Goal: Check status: Check status

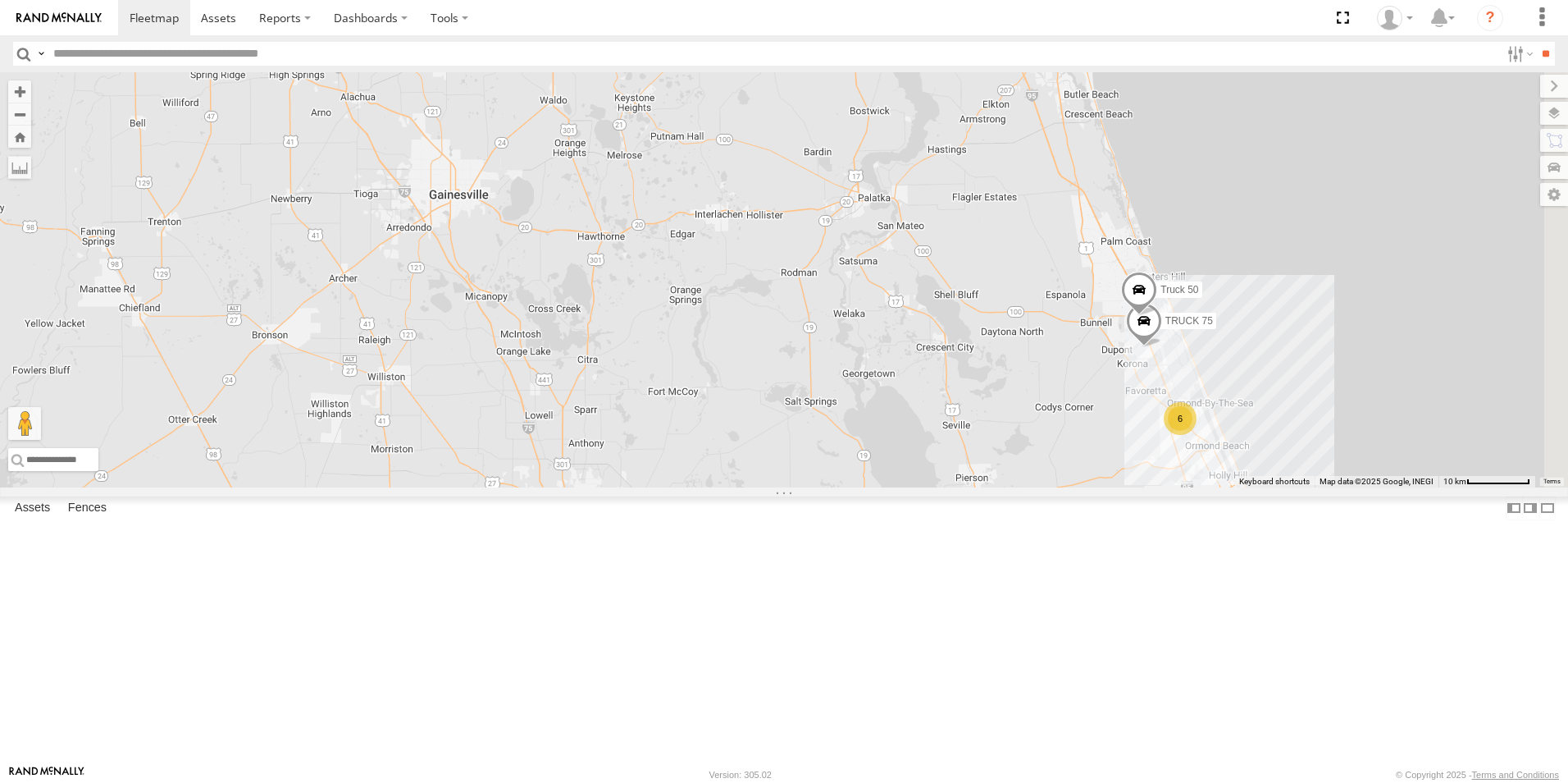
drag, startPoint x: 1132, startPoint y: 341, endPoint x: 976, endPoint y: 685, distance: 377.7
click at [976, 488] on div "TRUCK 49 Truck 55 TRUCK 58 TRUCK 99 6 TRUCK 75 Truck 50" at bounding box center [784, 280] width 1568 height 415
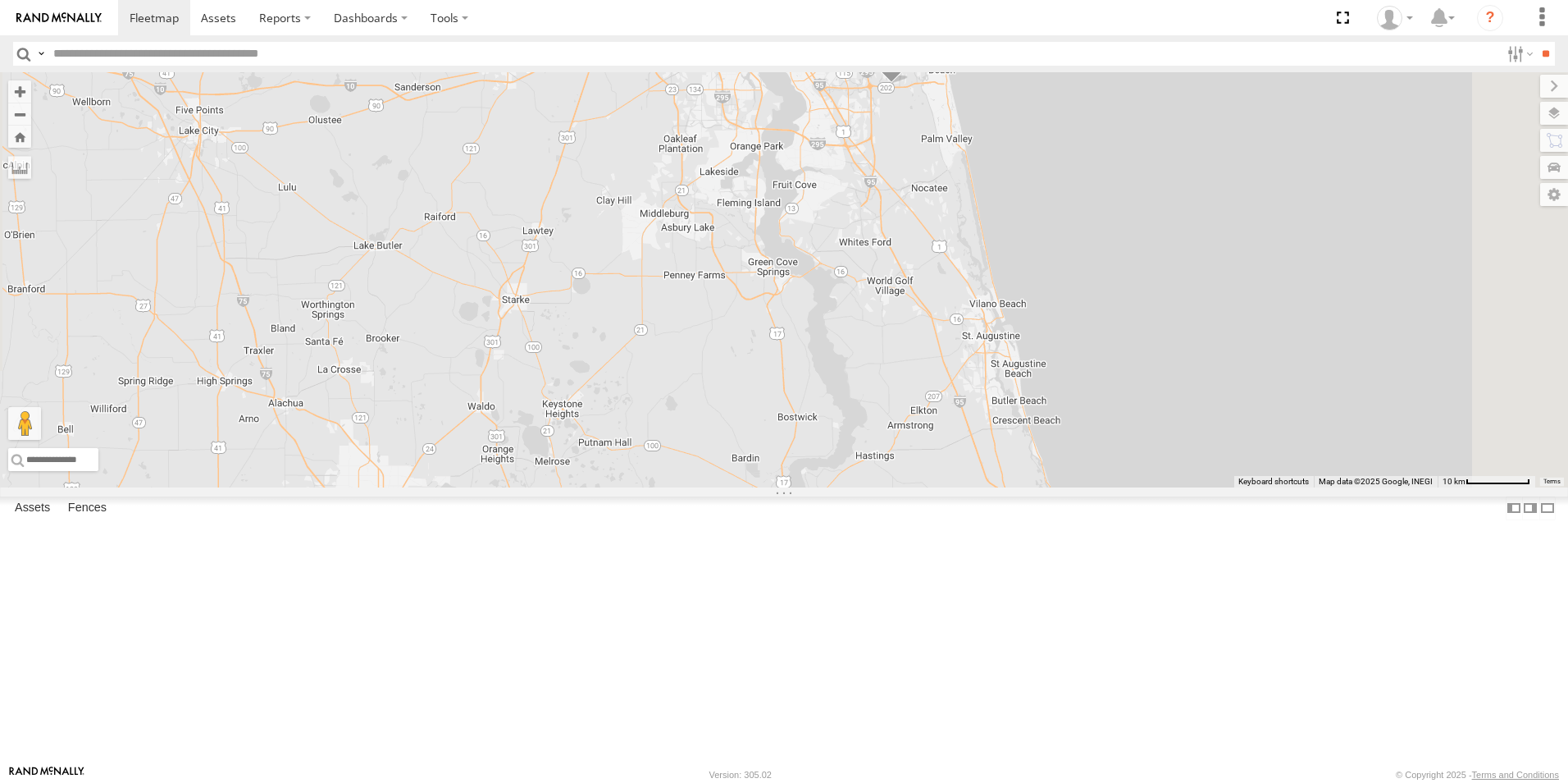
drag, startPoint x: 1104, startPoint y: 302, endPoint x: 1034, endPoint y: 600, distance: 306.1
click at [1034, 488] on div "TRUCK 49 Truck 55 TRUCK 58 TRUCK 99 6 TRUCK 75 Truck 50" at bounding box center [784, 280] width 1568 height 415
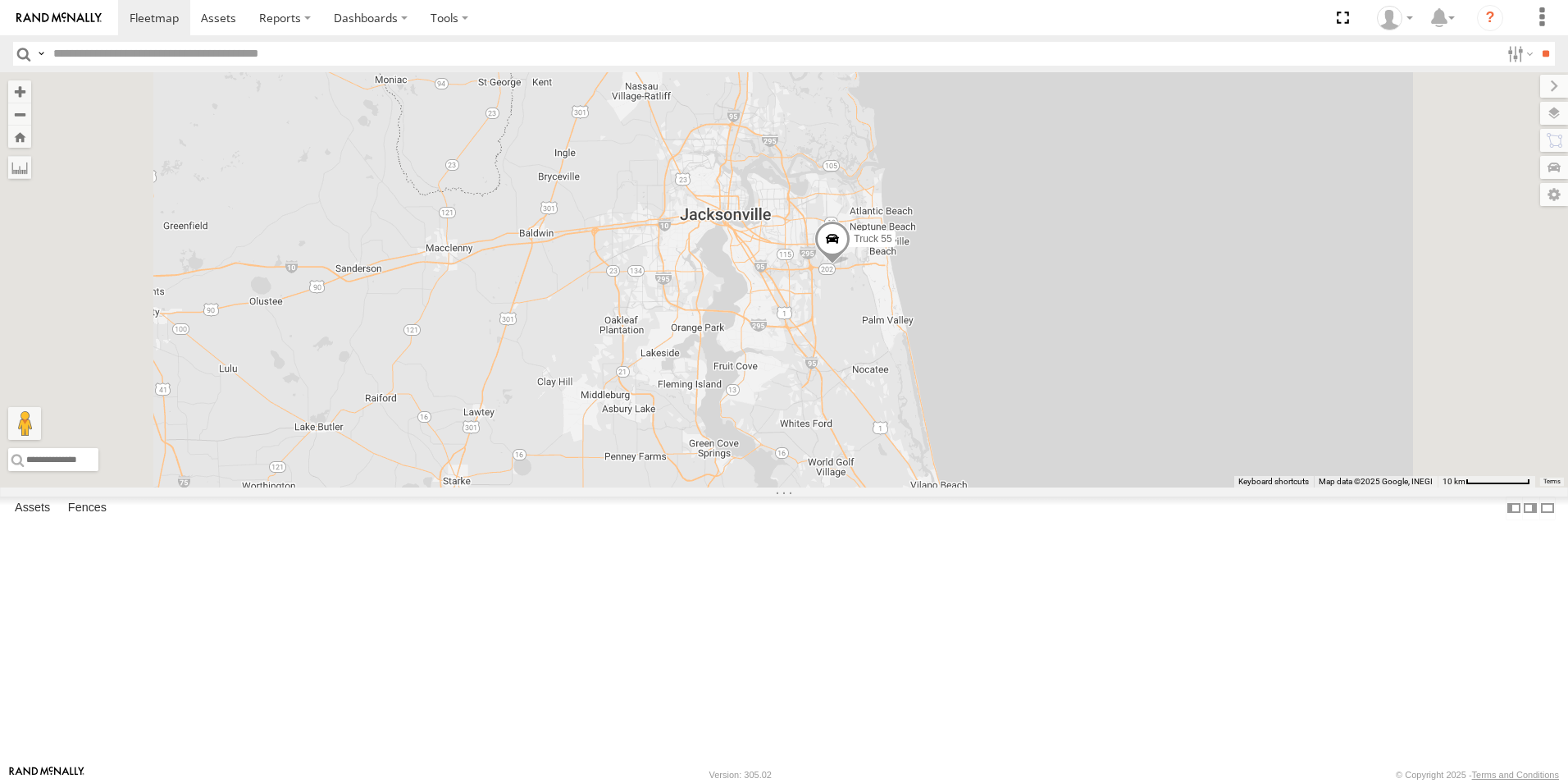
drag, startPoint x: 1047, startPoint y: 342, endPoint x: 1075, endPoint y: 489, distance: 149.6
click at [1075, 488] on div "TRUCK 49 Truck 55 TRUCK 58 TRUCK 99" at bounding box center [784, 280] width 1568 height 415
click at [850, 265] on span at bounding box center [832, 242] width 36 height 44
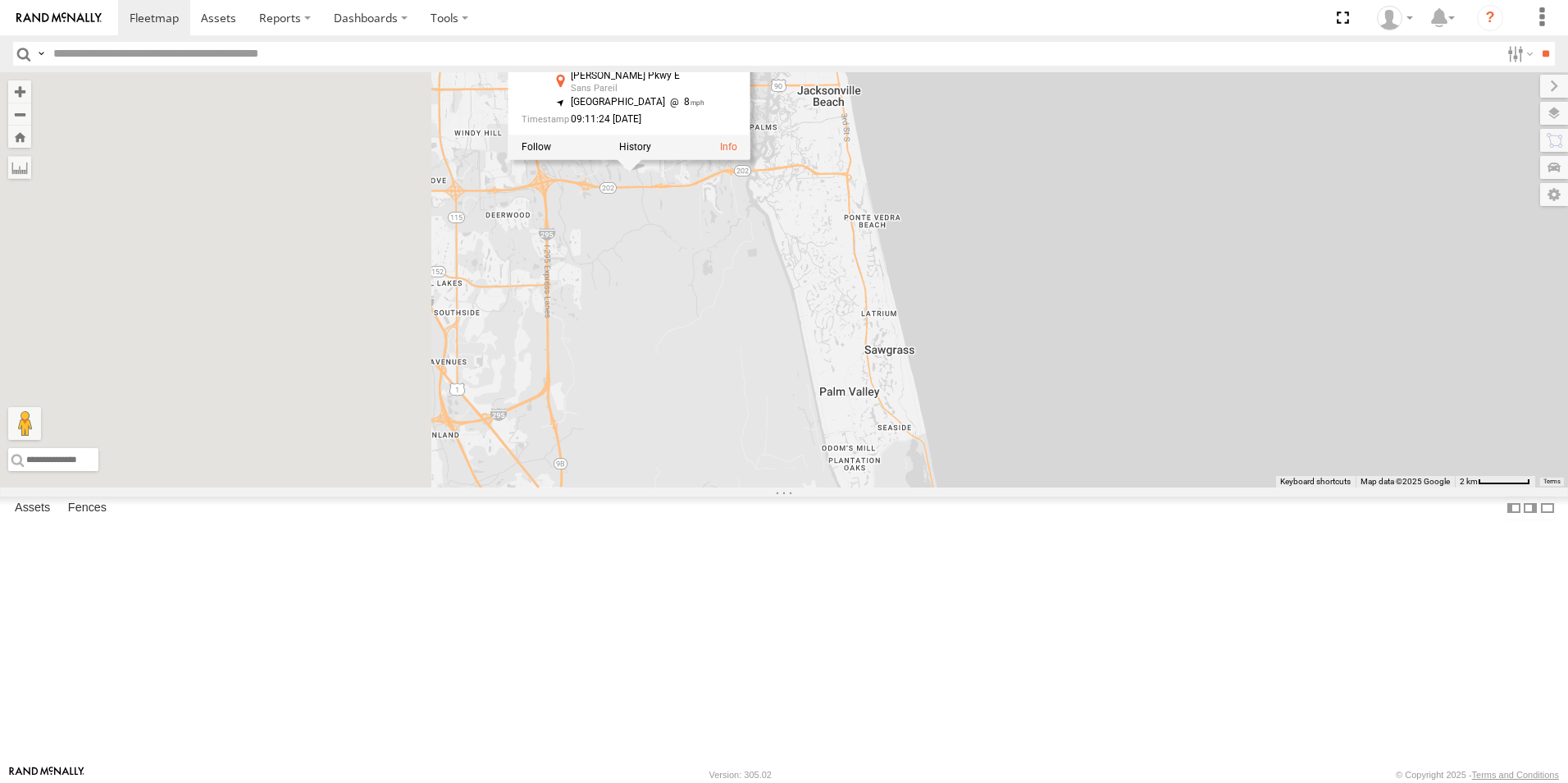
drag, startPoint x: 955, startPoint y: 402, endPoint x: 1333, endPoint y: 759, distance: 519.9
click at [1333, 488] on div "TRUCK 49 Truck 55 TRUCK 58 TRUCK 99 Truck 55 All Assets [PERSON_NAME][GEOGRAPHI…" at bounding box center [784, 280] width 1568 height 415
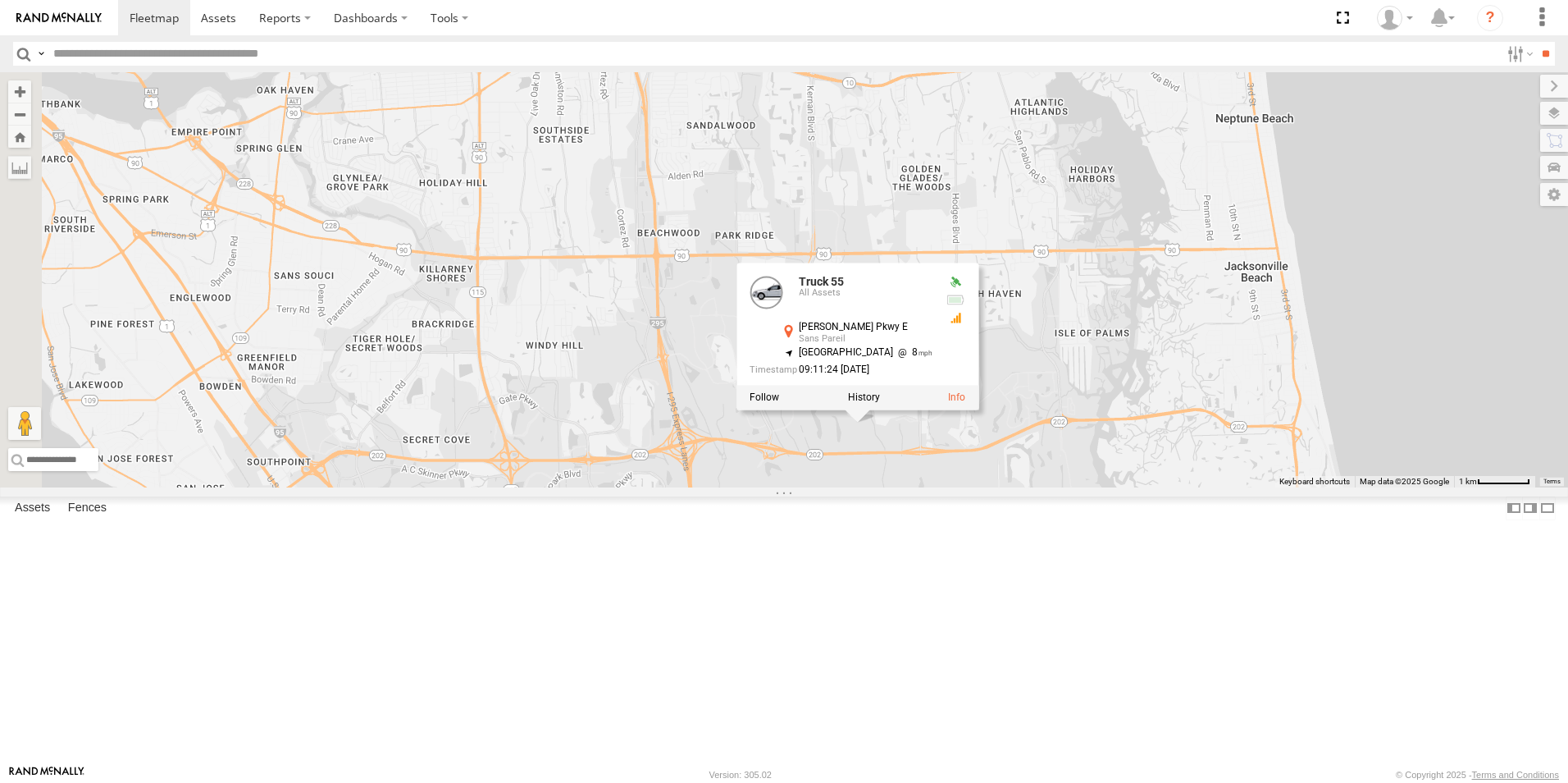
drag, startPoint x: 614, startPoint y: 311, endPoint x: 1070, endPoint y: 626, distance: 554.2
click at [1029, 488] on div "TRUCK 49 Truck 55 TRUCK 58 TRUCK 99 Truck 55 All Assets [PERSON_NAME] Pkwy E [G…" at bounding box center [784, 280] width 1568 height 415
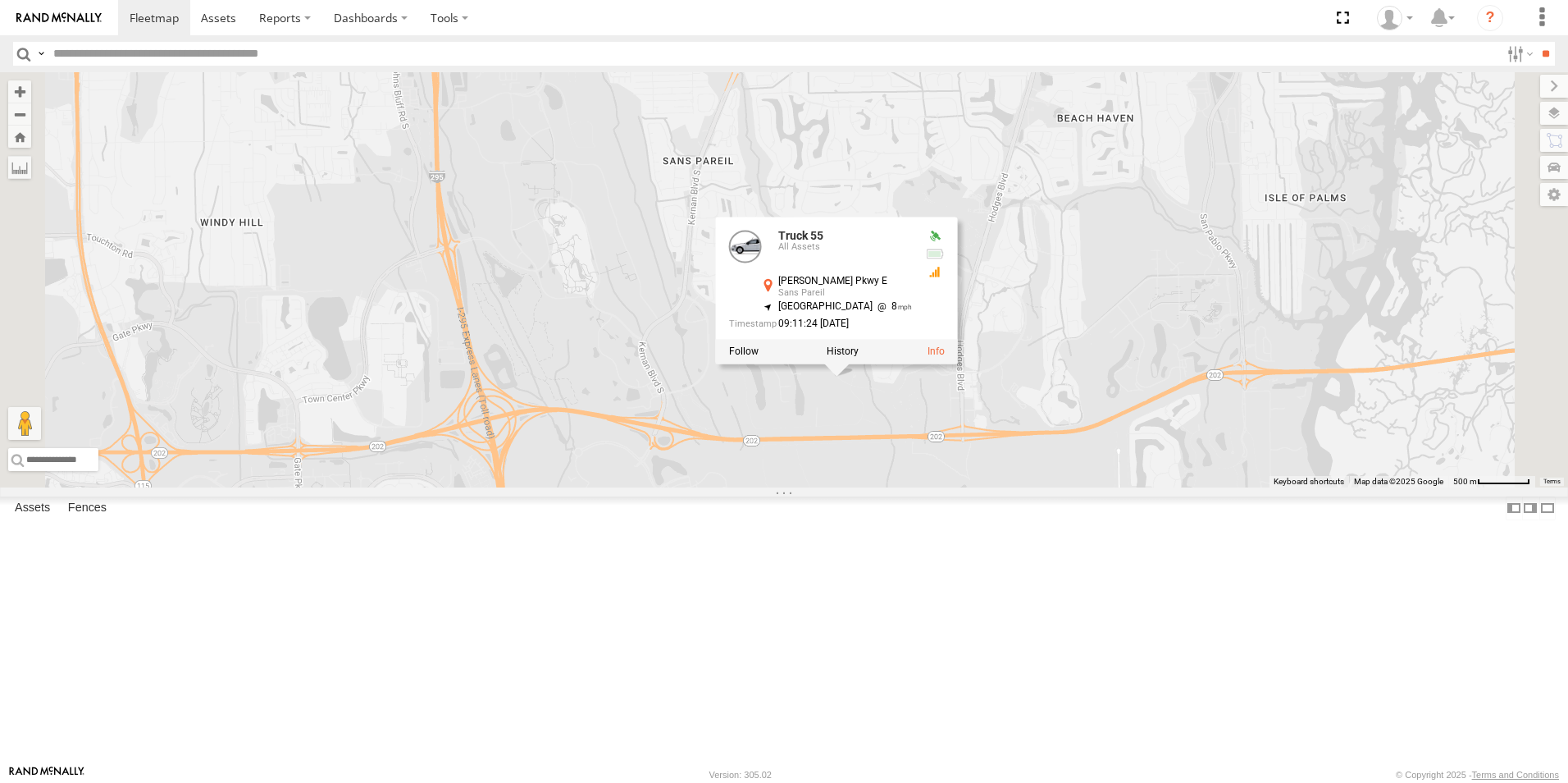
click at [1011, 488] on div "TRUCK 49 Truck 55 TRUCK 58 TRUCK 99 Truck 55 All Assets [PERSON_NAME] Pkwy E [G…" at bounding box center [784, 280] width 1568 height 415
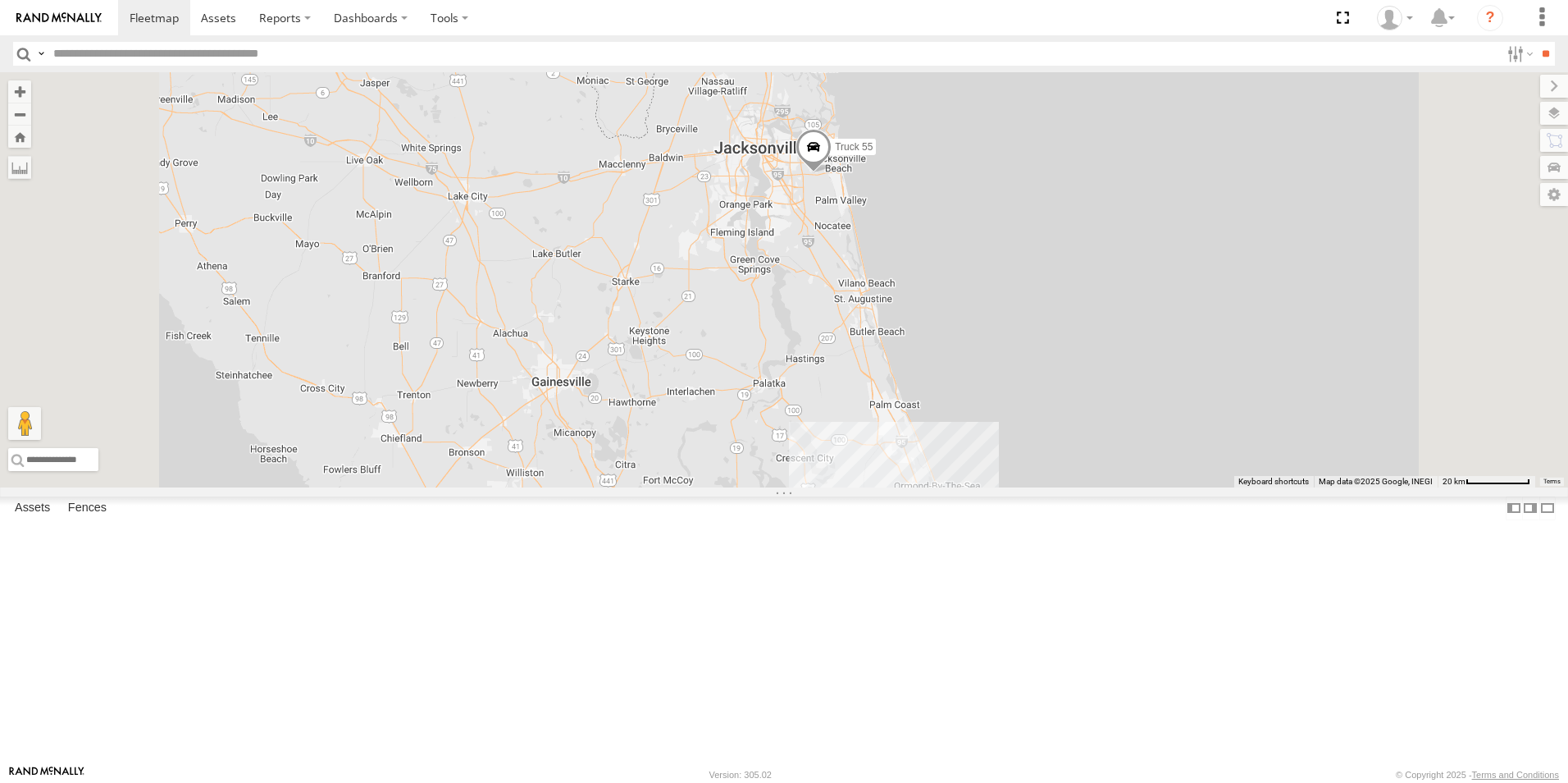
drag, startPoint x: 1102, startPoint y: 654, endPoint x: 1052, endPoint y: 359, distance: 299.2
click at [1052, 359] on div "TRUCK 49 Truck 55 TRUCK 58 TRUCK 99" at bounding box center [784, 280] width 1568 height 415
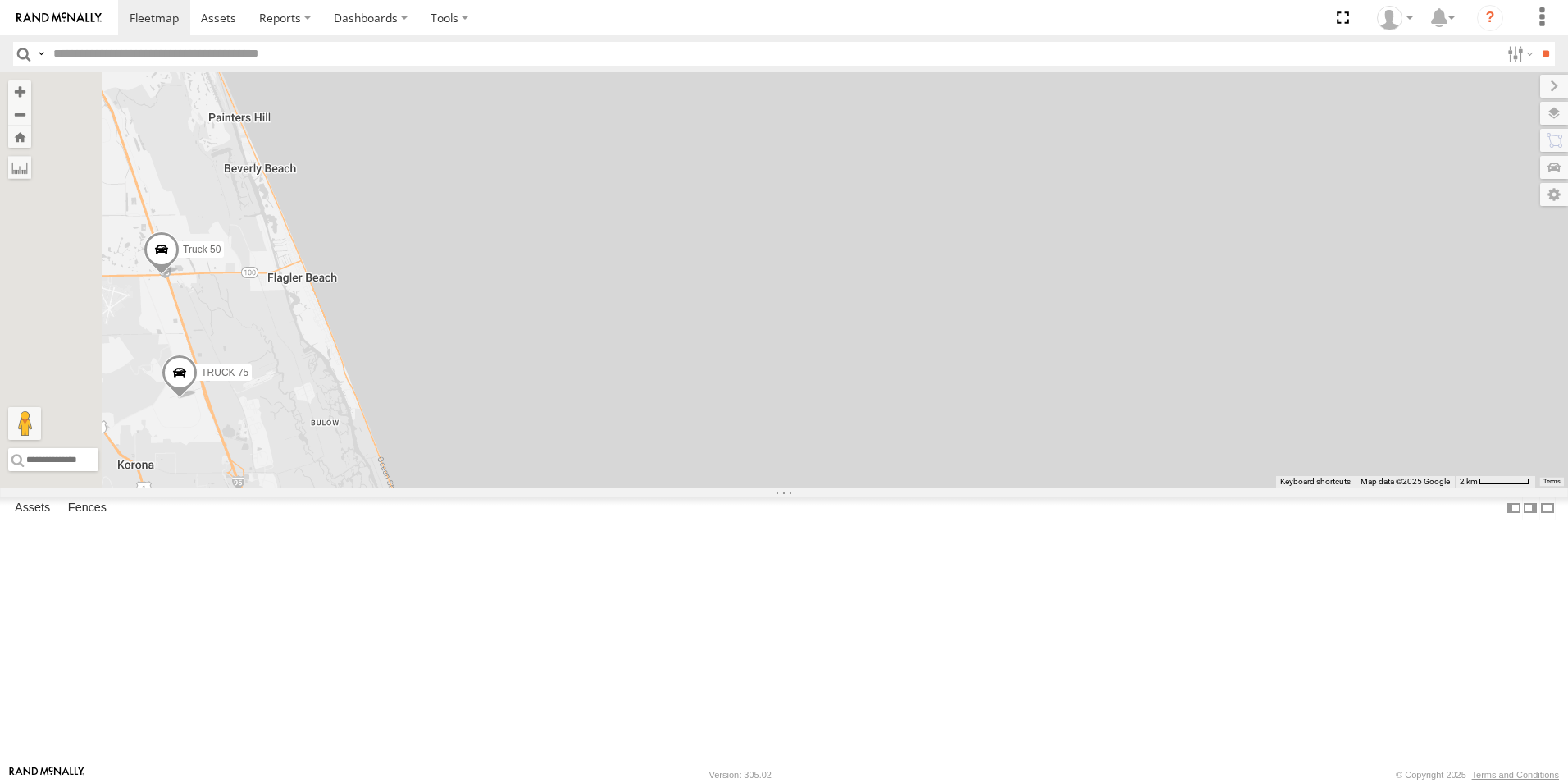
drag, startPoint x: 563, startPoint y: 352, endPoint x: 1243, endPoint y: 529, distance: 702.7
click at [1243, 488] on div "TRUCK 49 Truck 55 TRUCK 58 TRUCK 99 TRUCK 75 Truck 50" at bounding box center [784, 280] width 1568 height 415
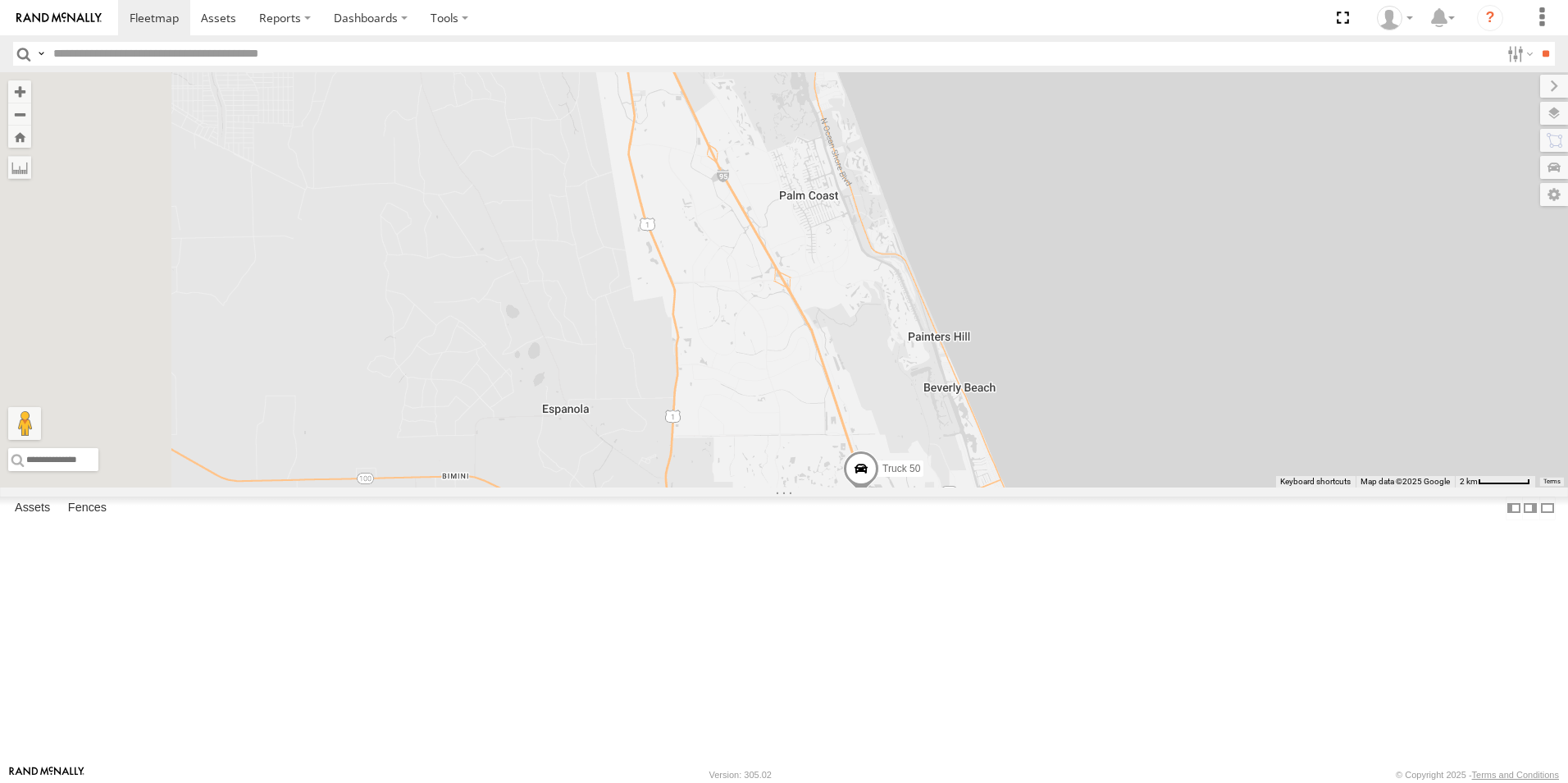
drag, startPoint x: 968, startPoint y: 517, endPoint x: 1434, endPoint y: 621, distance: 477.5
click at [1434, 488] on div "TRUCK 49 Truck 55 TRUCK 58 TRUCK 99 TRUCK 75 Truck 50" at bounding box center [784, 280] width 1568 height 415
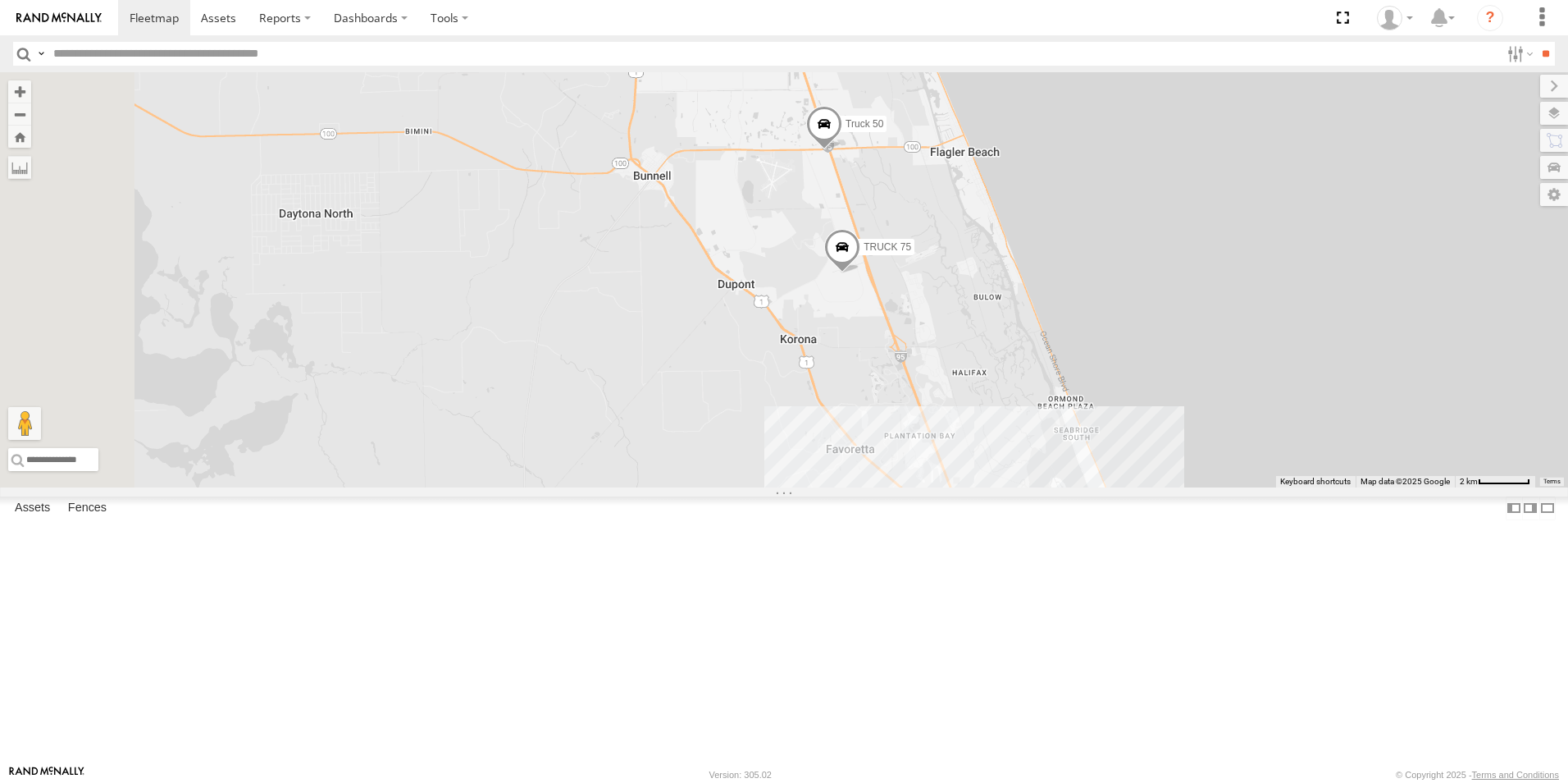
drag, startPoint x: 1295, startPoint y: 606, endPoint x: 1253, endPoint y: 255, distance: 353.5
click at [1253, 255] on div "TRUCK 49 Truck 55 TRUCK 58 TRUCK 99 TRUCK 75 Truck 50" at bounding box center [784, 280] width 1568 height 415
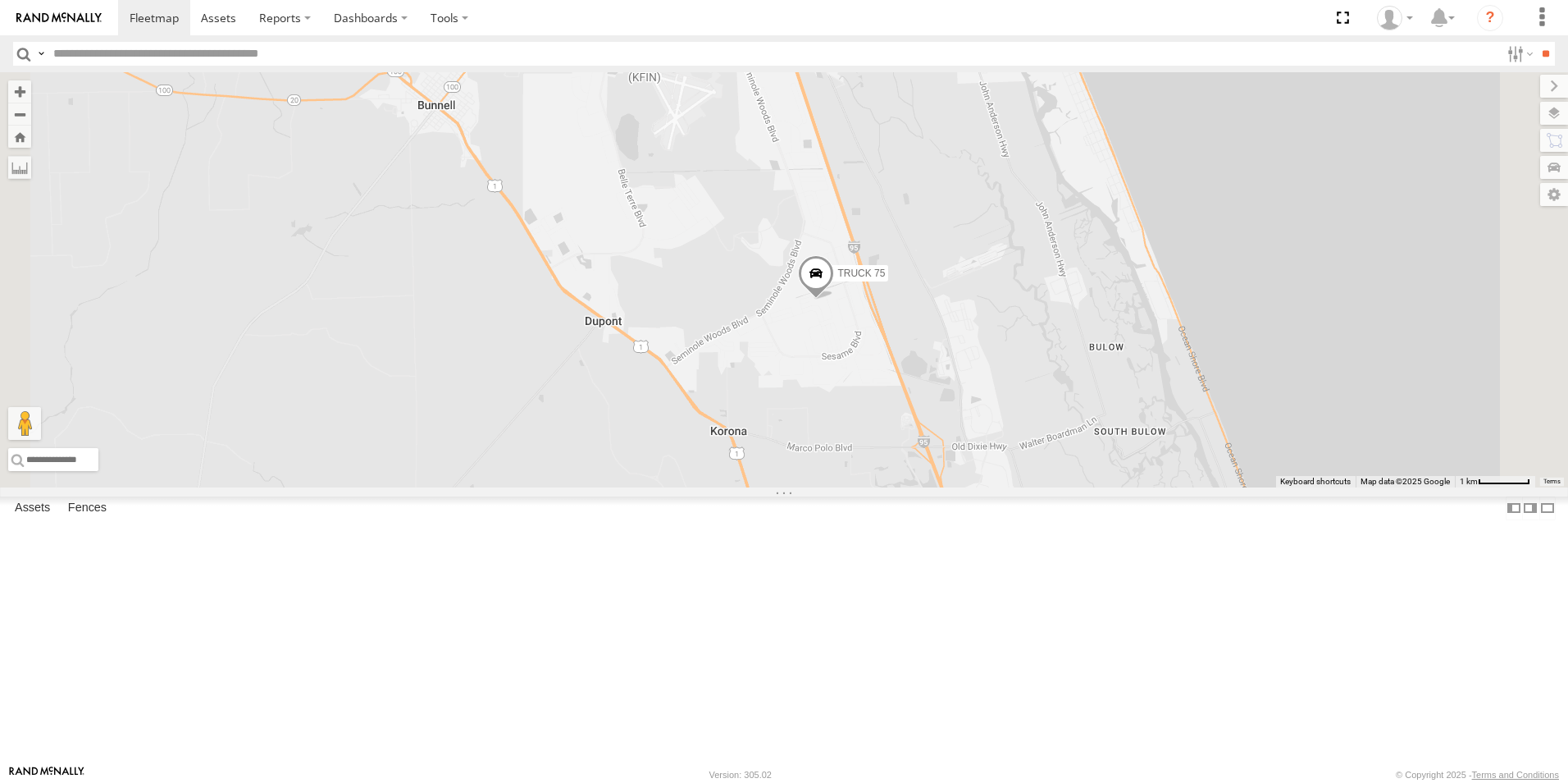
click at [798, 53] on span at bounding box center [779, 31] width 36 height 44
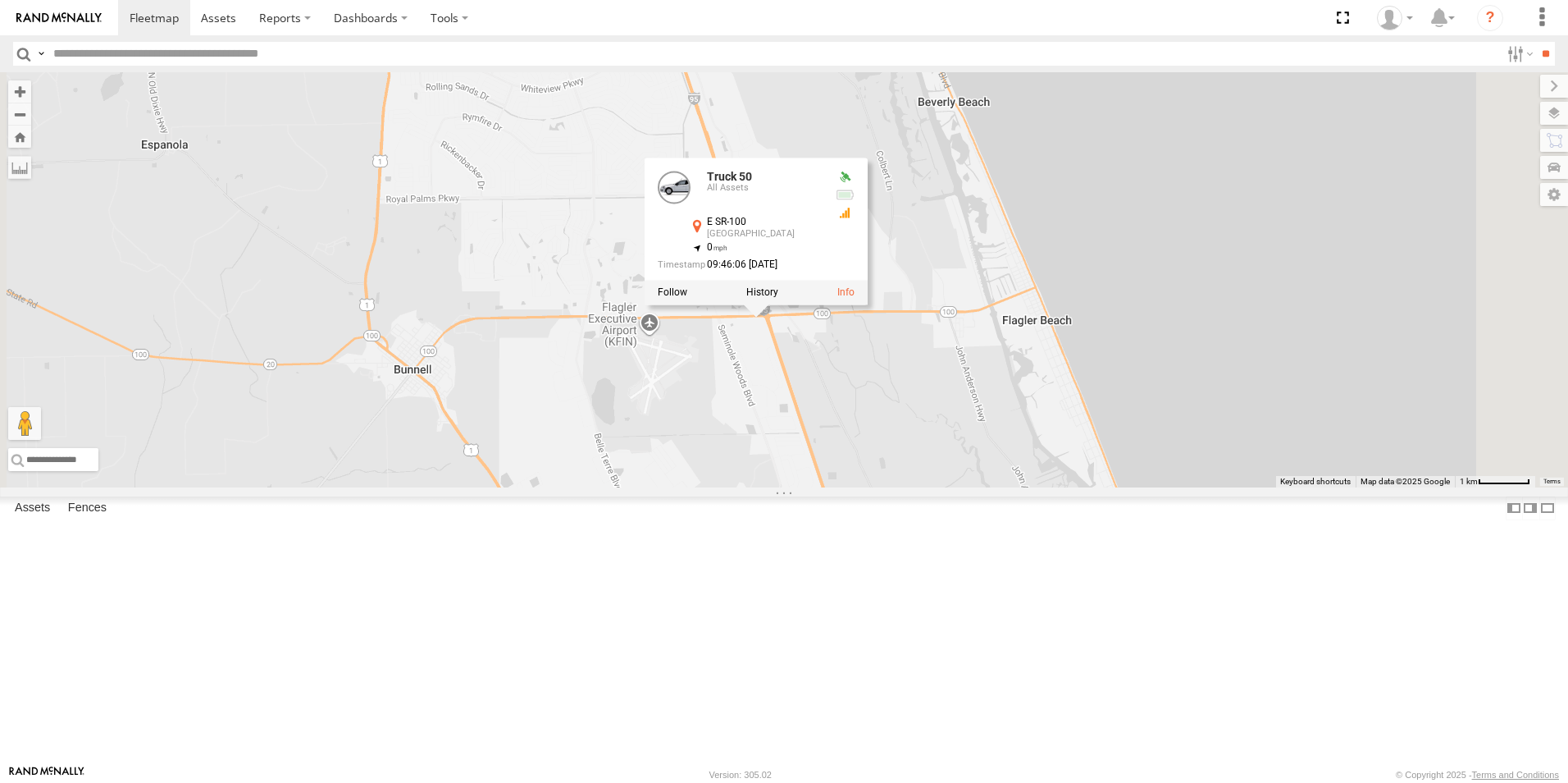
drag, startPoint x: 1083, startPoint y: 354, endPoint x: 1058, endPoint y: 634, distance: 281.1
click at [1058, 488] on div "TRUCK 49 Truck 55 TRUCK 58 TRUCK 99 TRUCK 75 Truck 50 Truck 50 All Assets E SR-…" at bounding box center [784, 280] width 1568 height 415
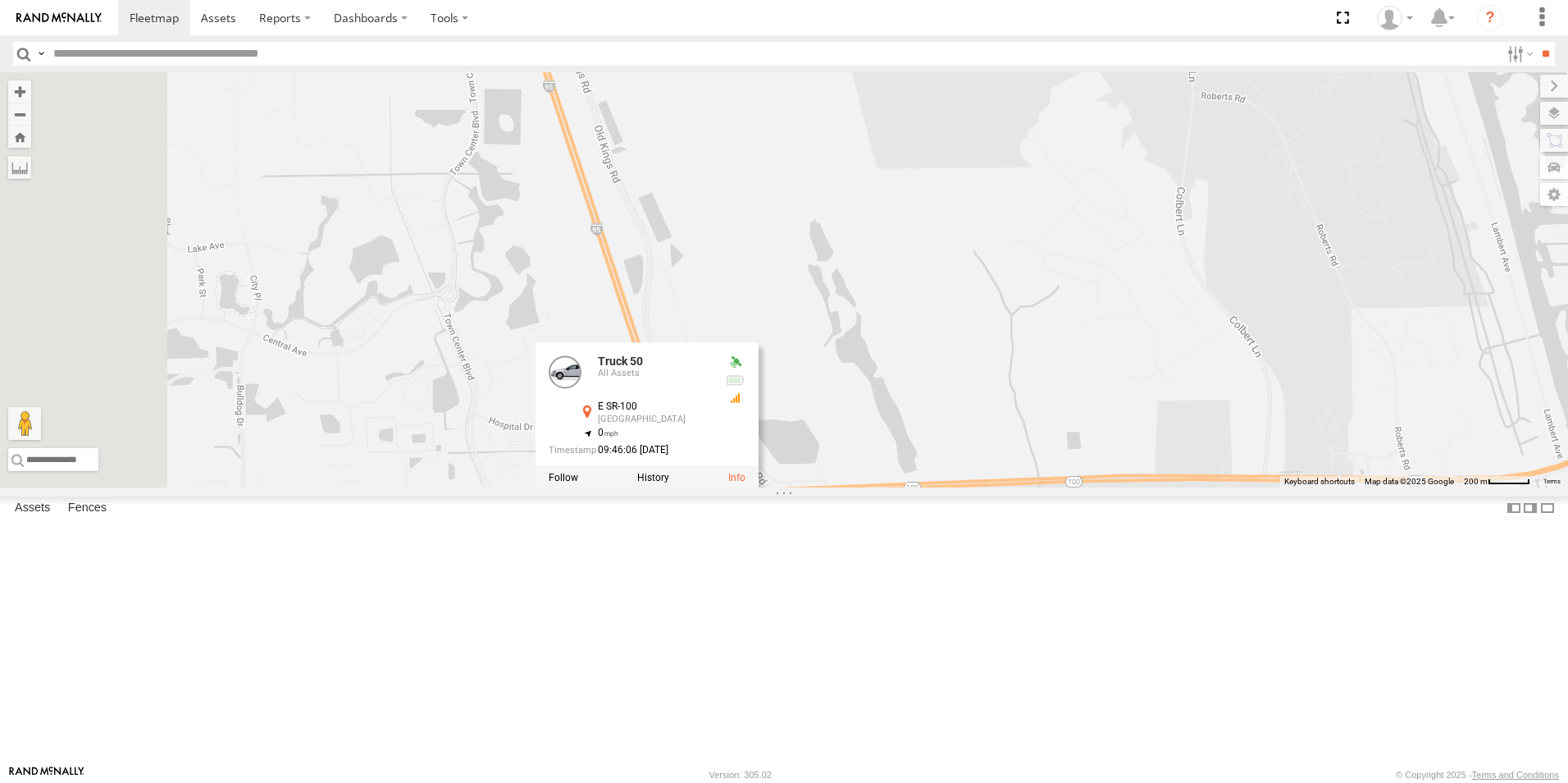
drag, startPoint x: 895, startPoint y: 286, endPoint x: 1053, endPoint y: 744, distance: 484.5
click at [1053, 488] on div "TRUCK 49 Truck 55 TRUCK 58 TRUCK 99 TRUCK 75 Truck 50 Truck 50 All Assets E SR-…" at bounding box center [784, 280] width 1568 height 415
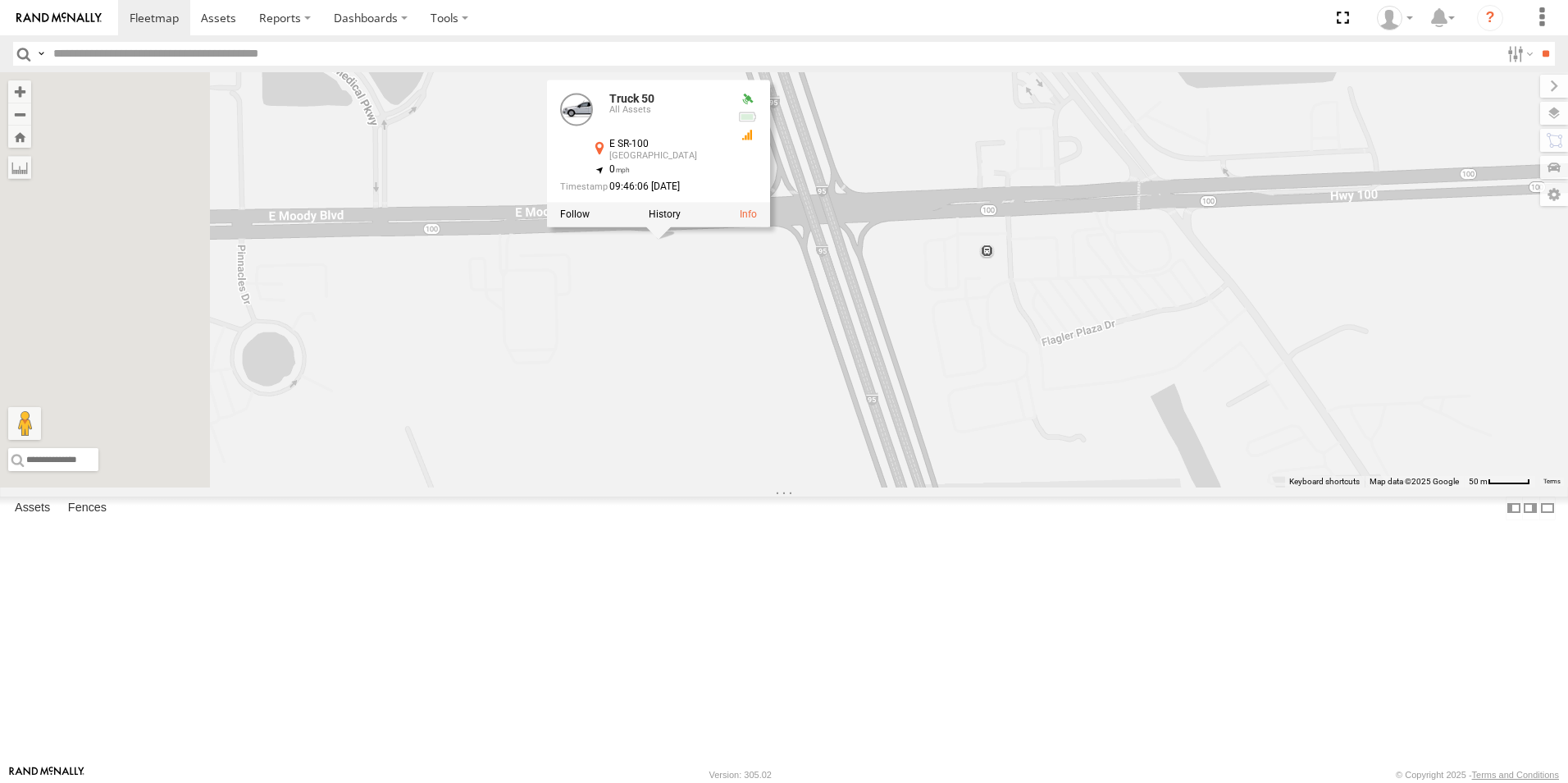
drag, startPoint x: 496, startPoint y: 596, endPoint x: 885, endPoint y: 436, distance: 420.6
click at [885, 436] on div "TRUCK 49 Truck 55 TRUCK 58 TRUCK 99 TRUCK 75 Truck 50 Truck 50 All Assets E SR-…" at bounding box center [784, 280] width 1568 height 415
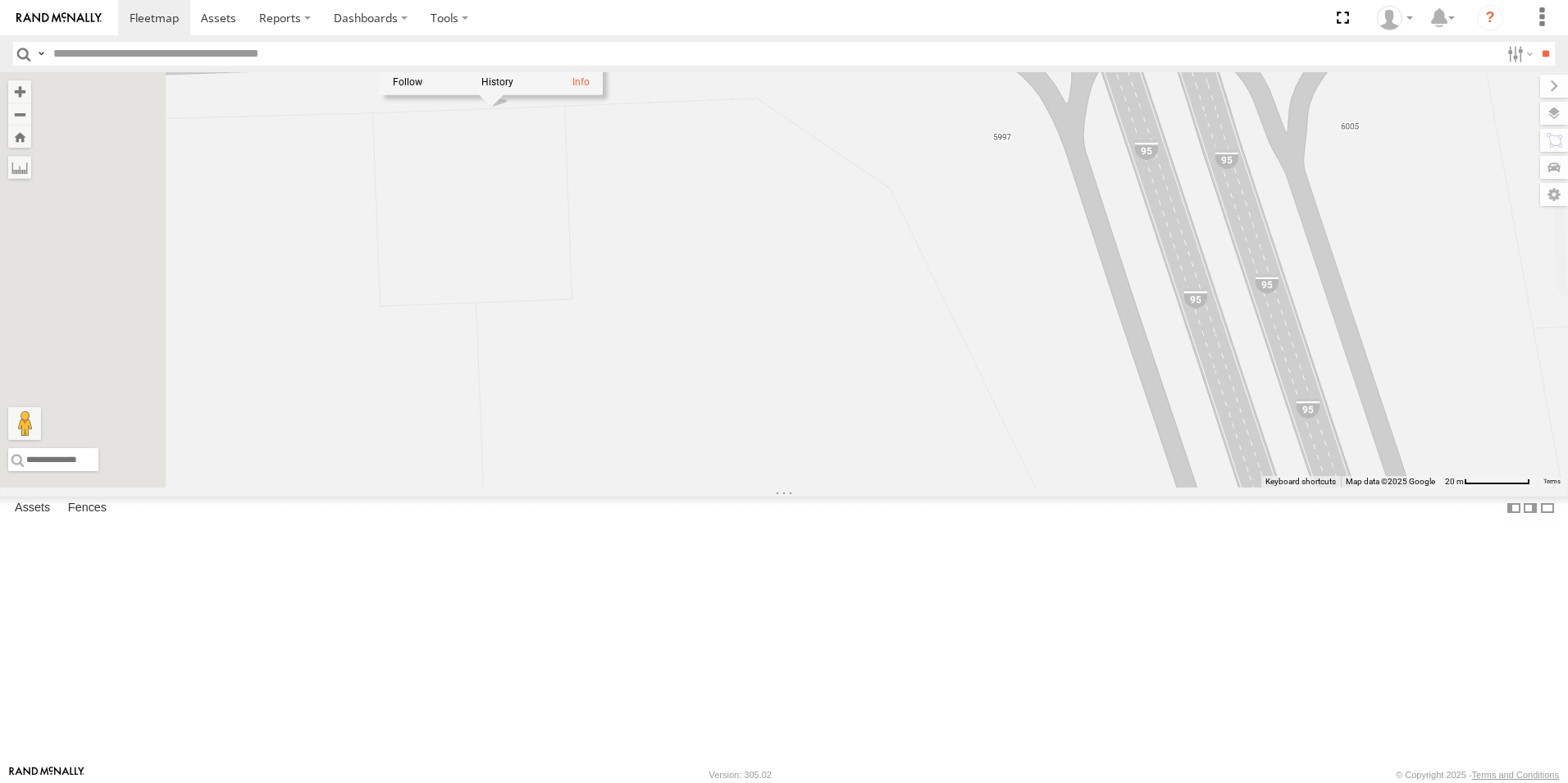
drag, startPoint x: 884, startPoint y: 268, endPoint x: 1061, endPoint y: 627, distance: 400.3
click at [1061, 488] on div "TRUCK 49 Truck 55 TRUCK 58 TRUCK 99 TRUCK 75 Truck 50 Truck 50 All Assets E SR-…" at bounding box center [784, 280] width 1568 height 415
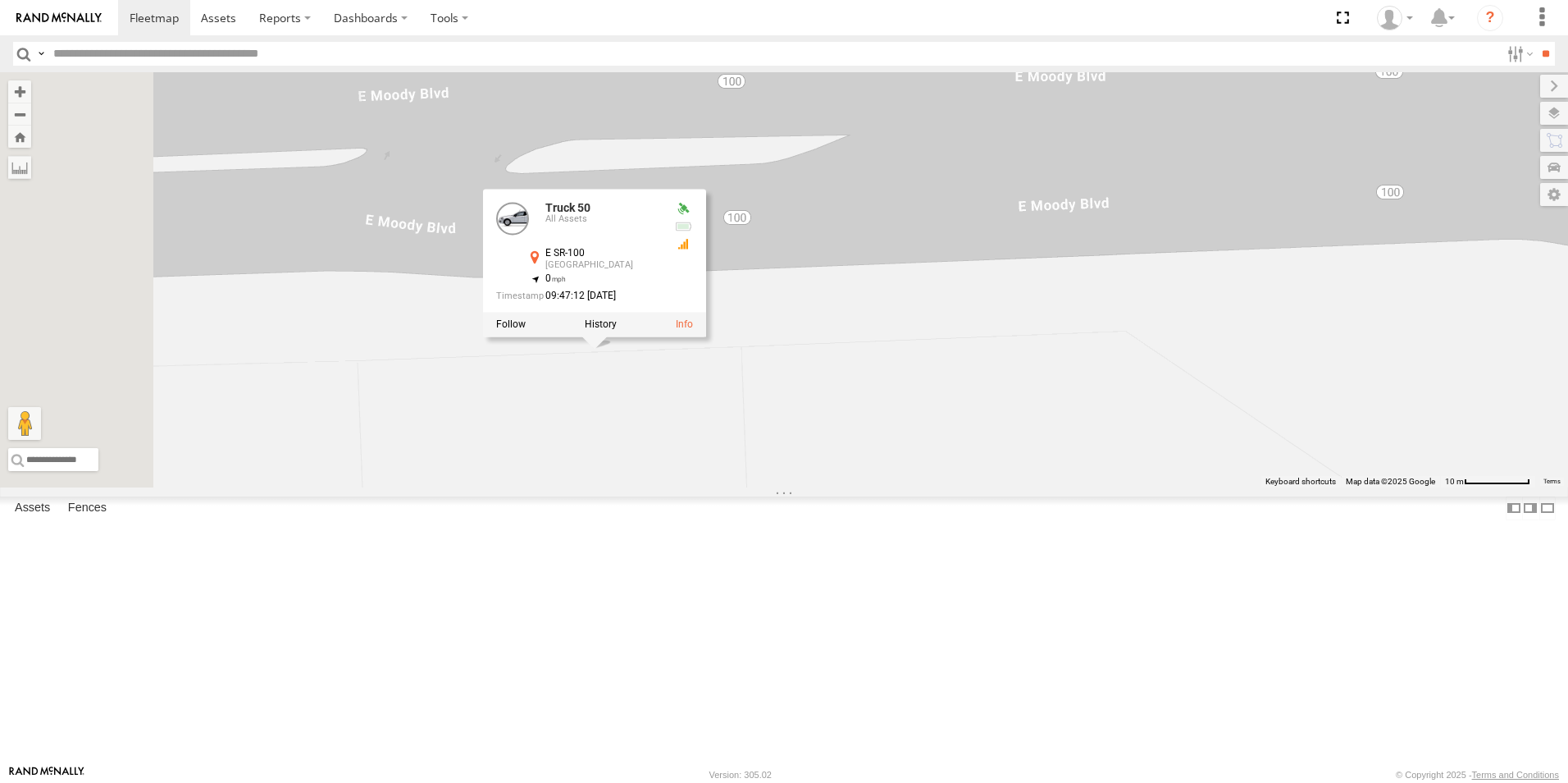
drag, startPoint x: 948, startPoint y: 374, endPoint x: 1100, endPoint y: 659, distance: 323.0
click at [1100, 488] on div "TRUCK 49 Truck 55 TRUCK 58 TRUCK 99 TRUCK 75 Truck 50 Truck 50 All Assets E SR-…" at bounding box center [784, 280] width 1568 height 415
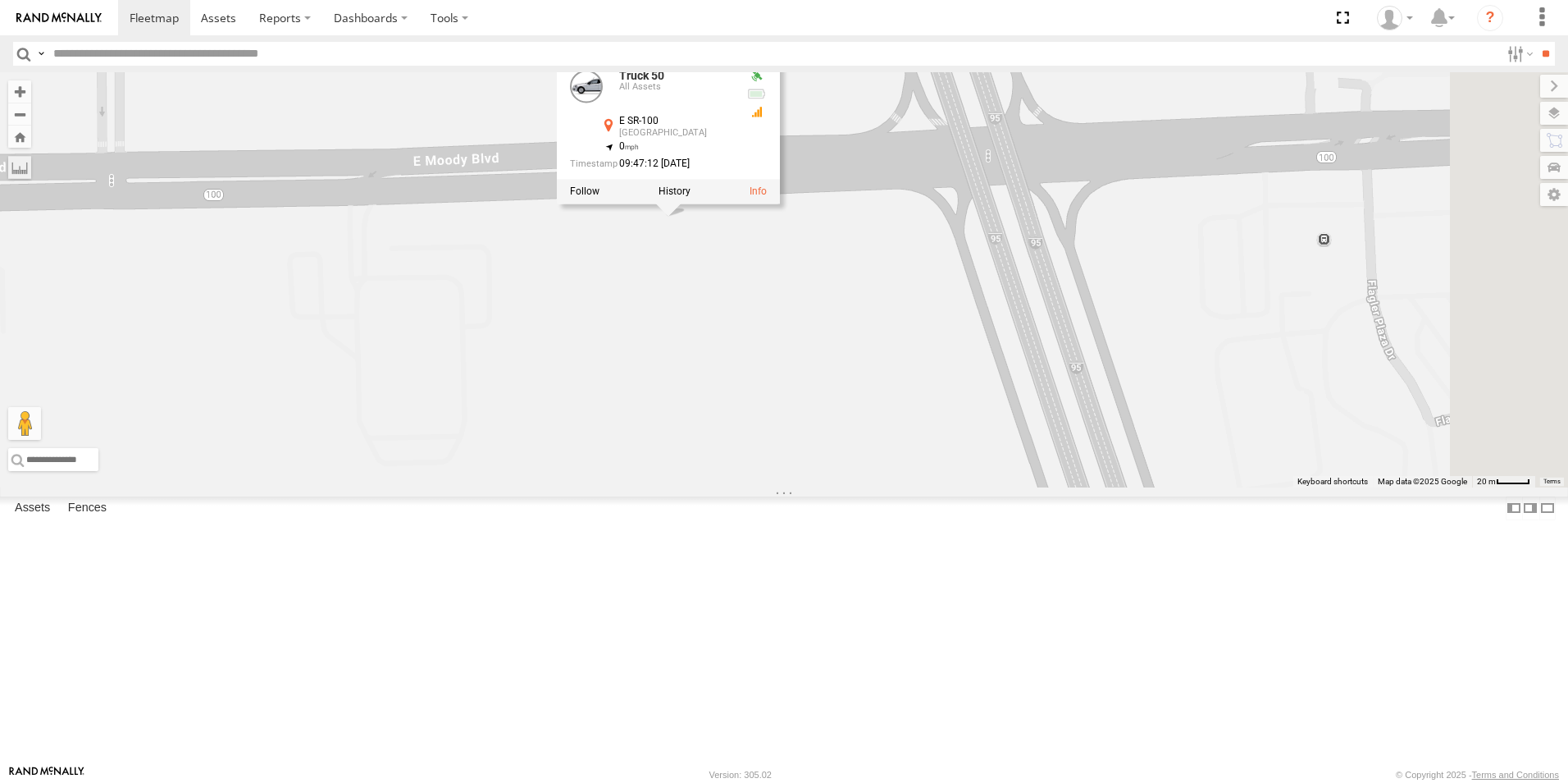
drag, startPoint x: 1103, startPoint y: 652, endPoint x: 952, endPoint y: 387, distance: 305.0
click at [952, 387] on div "TRUCK 49 Truck 55 TRUCK 58 TRUCK 99 TRUCK 75 Truck 50 Truck 50 All Assets E SR-…" at bounding box center [784, 280] width 1568 height 415
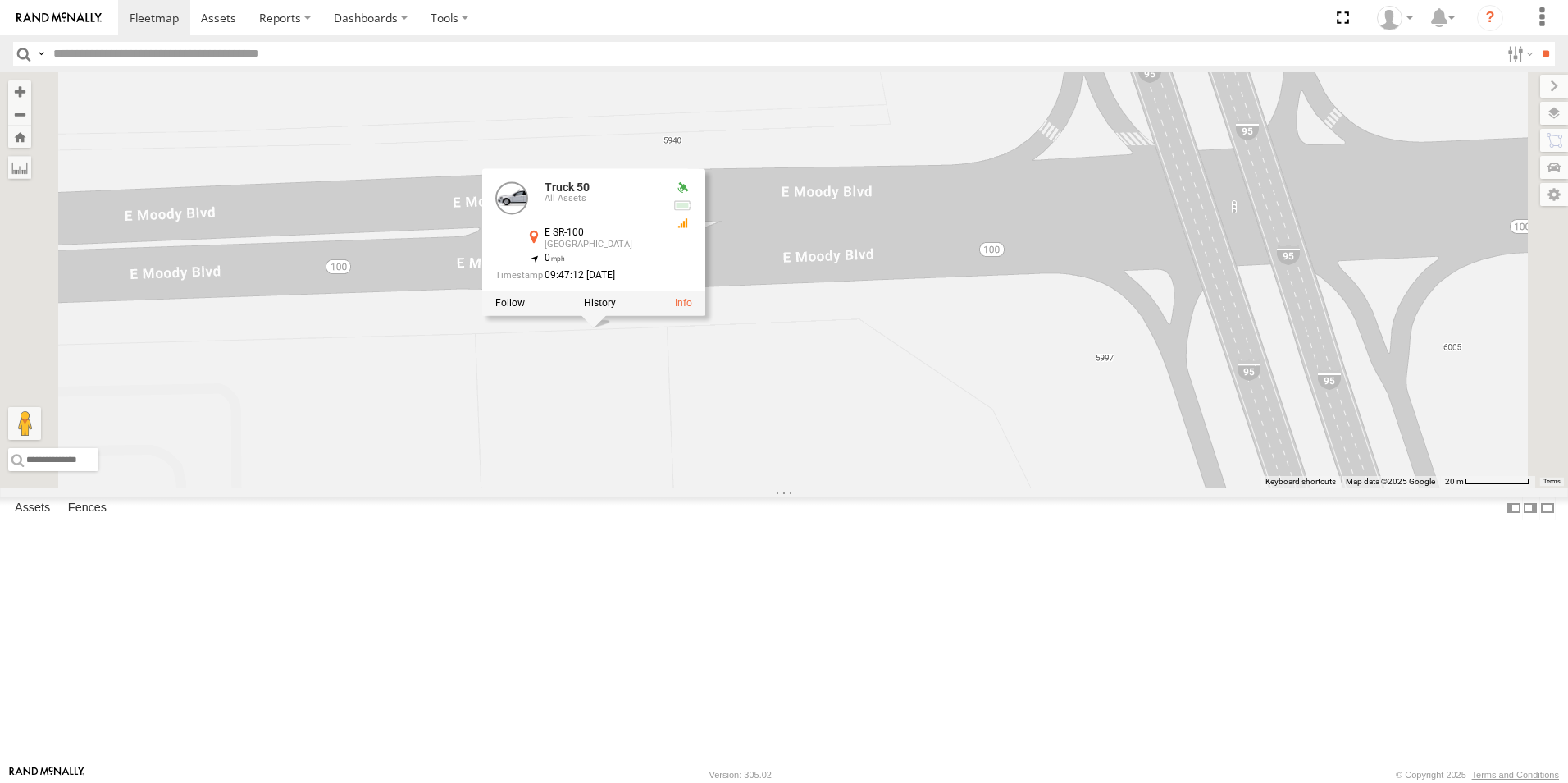
drag, startPoint x: 925, startPoint y: 363, endPoint x: 1015, endPoint y: 594, distance: 247.9
click at [1015, 488] on div "TRUCK 49 Truck 55 TRUCK 58 TRUCK 99 TRUCK 75 Truck 50 Truck 50 All Assets E SR-…" at bounding box center [784, 280] width 1568 height 415
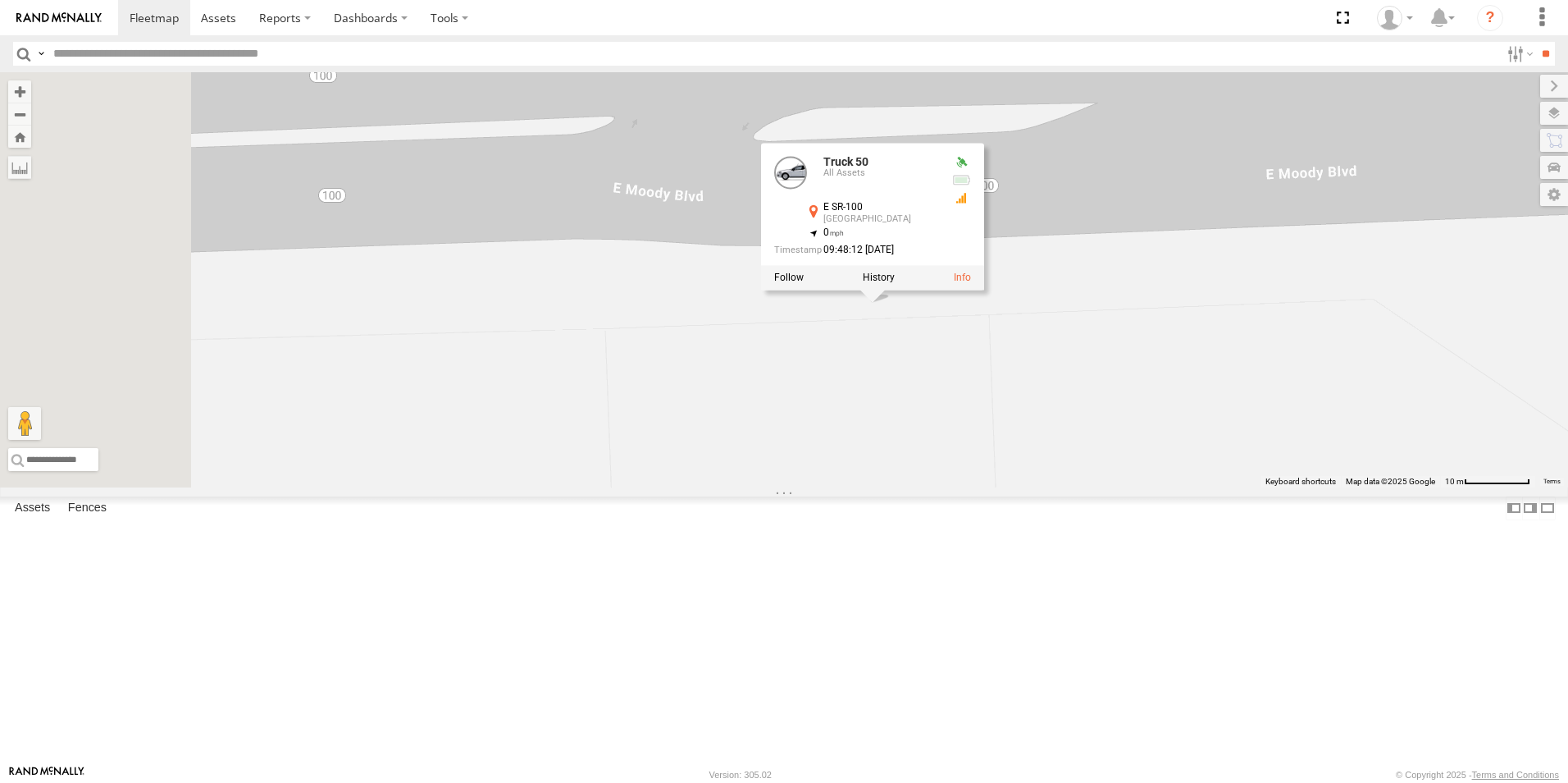
drag, startPoint x: 748, startPoint y: 479, endPoint x: 1237, endPoint y: 576, distance: 498.5
click at [1237, 488] on div "TRUCK 49 Truck 55 TRUCK 58 TRUCK 99 TRUCK 75 Truck 50 Truck 50 All Assets E SR-…" at bounding box center [784, 280] width 1568 height 415
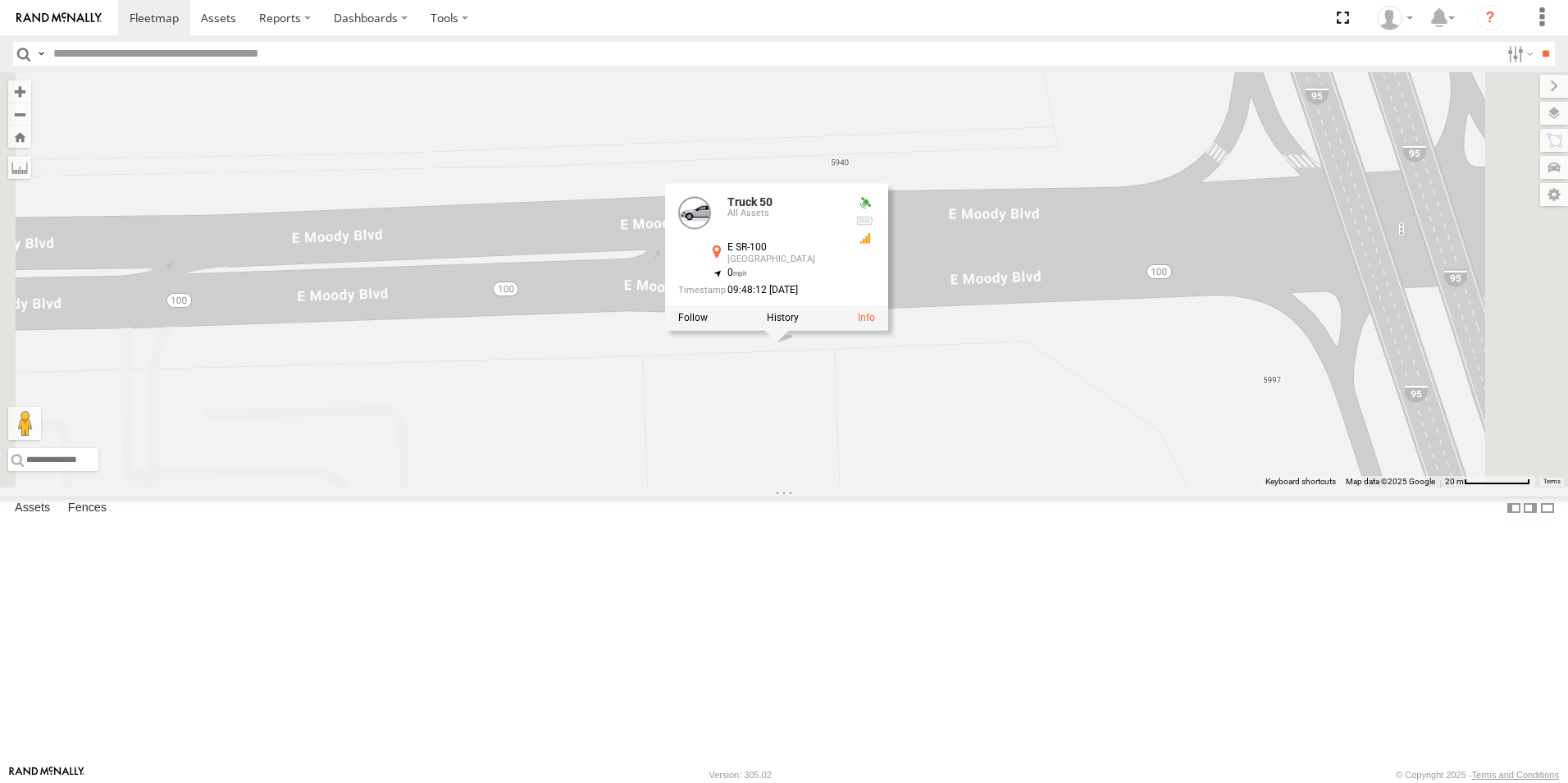
drag, startPoint x: 1237, startPoint y: 563, endPoint x: 1058, endPoint y: 541, distance: 180.3
click at [1058, 488] on div "TRUCK 49 Truck 55 TRUCK 58 TRUCK 99 TRUCK 75 Truck 50 Truck 50 All Assets E SR-…" at bounding box center [784, 280] width 1568 height 415
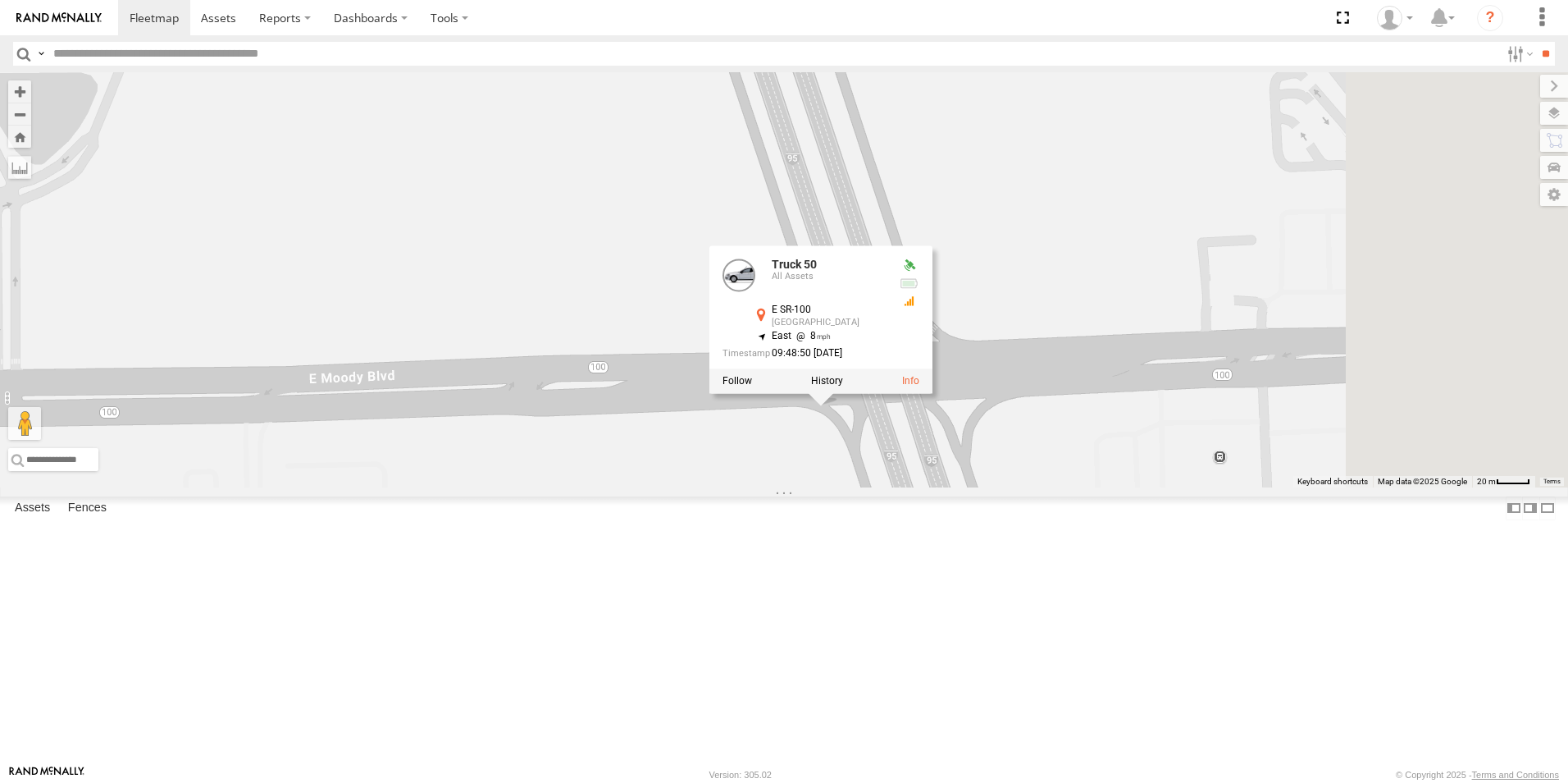
drag, startPoint x: 1226, startPoint y: 488, endPoint x: 965, endPoint y: 545, distance: 267.2
click at [965, 488] on div "TRUCK 49 Truck 55 TRUCK 58 TRUCK 99 TRUCK 75 Truck 50 Truck 50 All Assets E SR-…" at bounding box center [784, 280] width 1568 height 415
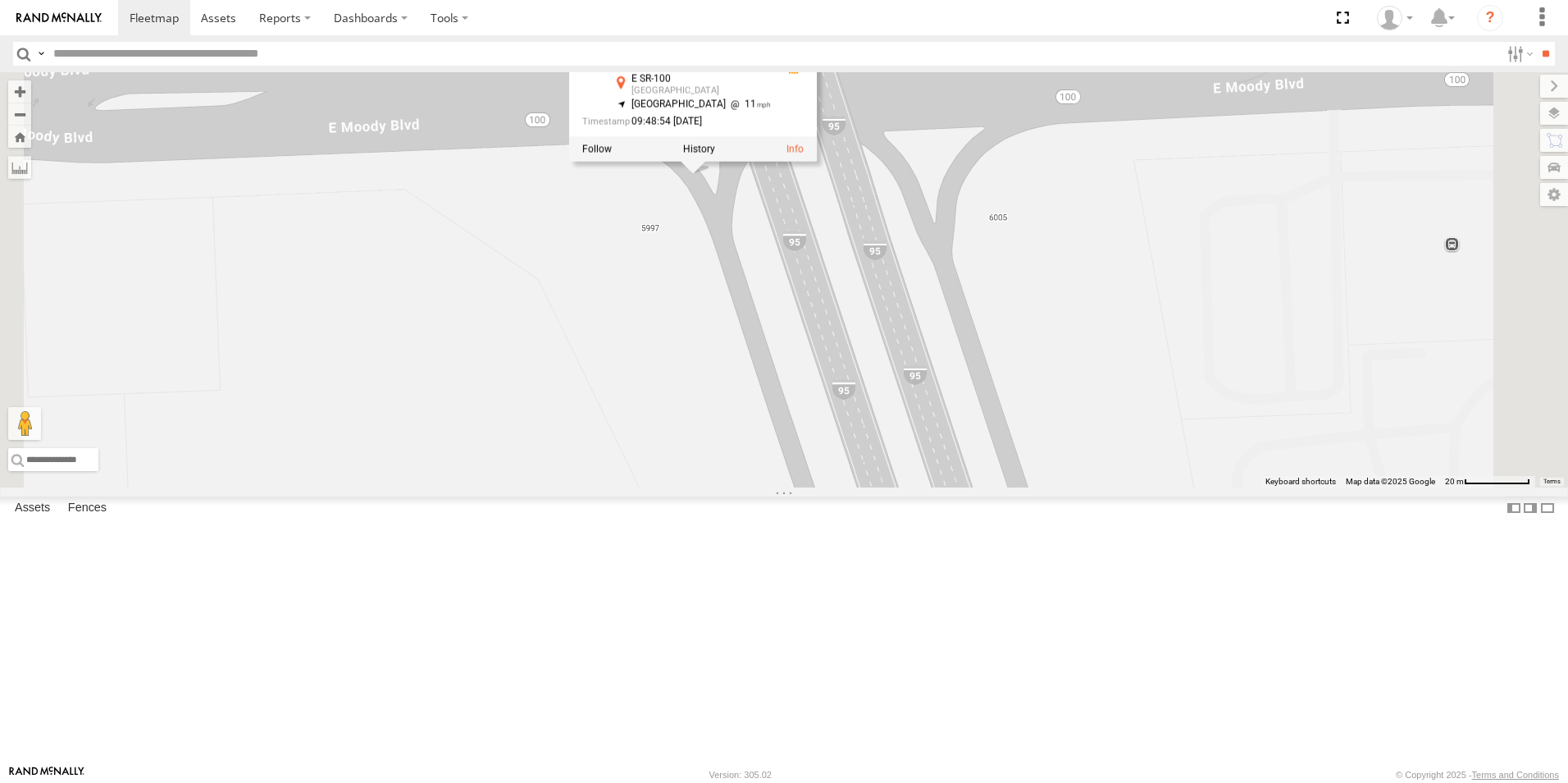
drag, startPoint x: 950, startPoint y: 617, endPoint x: 859, endPoint y: 340, distance: 291.6
click at [859, 340] on div "TRUCK 49 Truck 55 TRUCK 58 TRUCK 99 TRUCK 75 Truck 50 Truck 50 All Assets E SR-…" at bounding box center [784, 280] width 1568 height 415
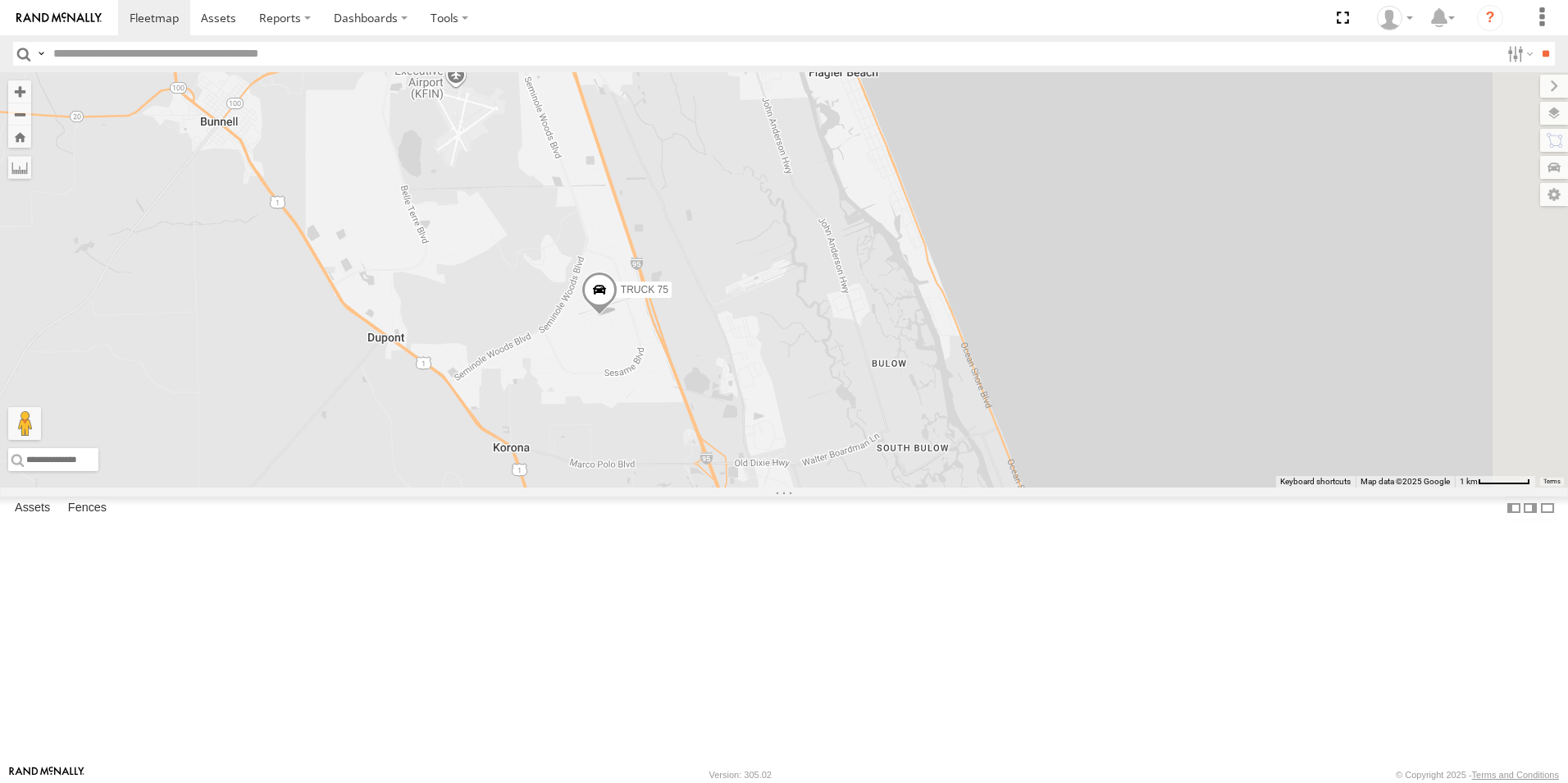
drag, startPoint x: 1222, startPoint y: 574, endPoint x: 1003, endPoint y: 254, distance: 387.8
click at [1003, 254] on div "Truck 50 TRUCK 75" at bounding box center [784, 280] width 1568 height 415
click at [617, 316] on span at bounding box center [599, 294] width 36 height 44
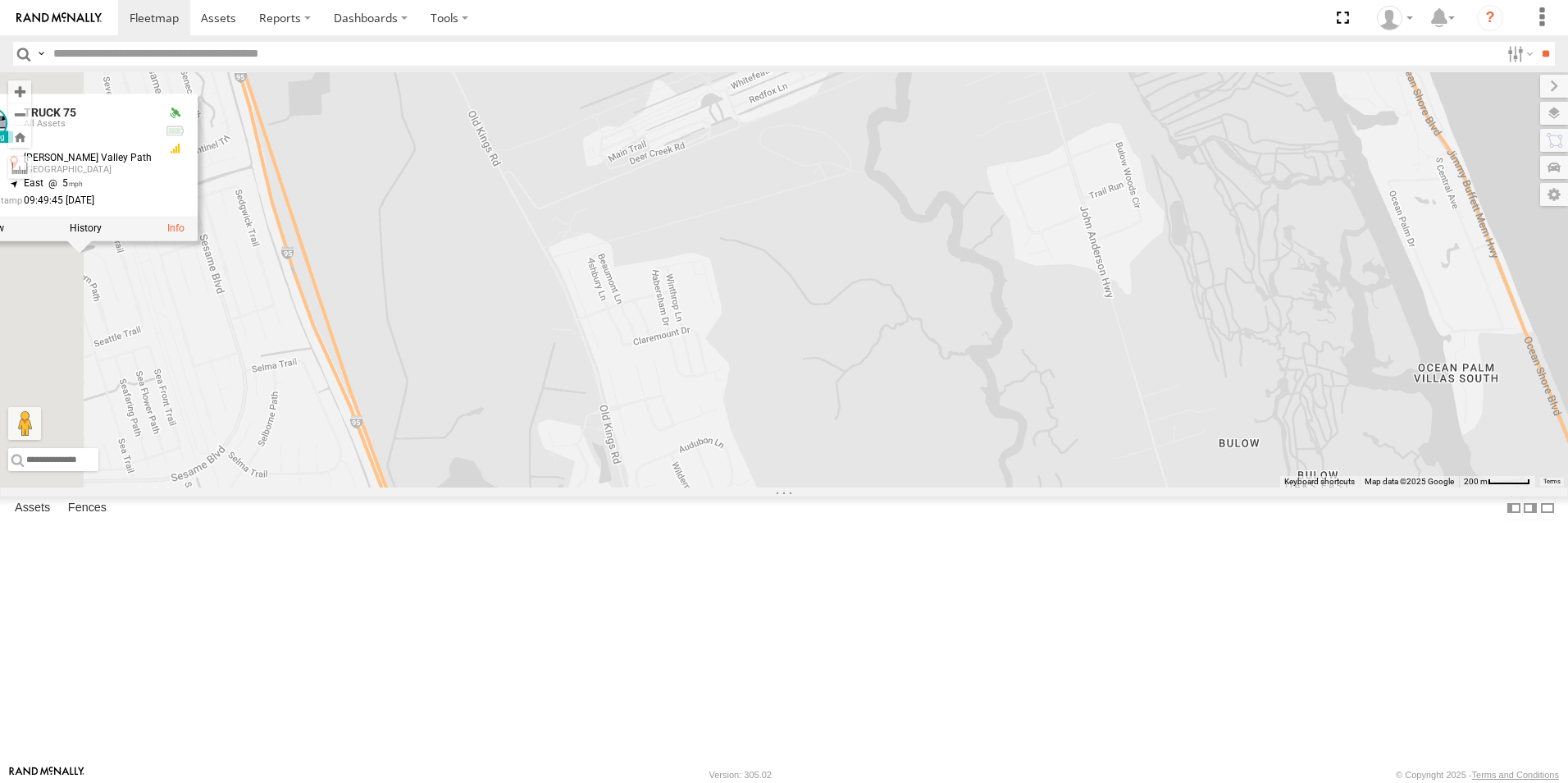
drag, startPoint x: 681, startPoint y: 437, endPoint x: 1442, endPoint y: 635, distance: 786.3
click at [1442, 488] on div "Truck 50 TRUCK 75 TRUCK 75 All Assets [PERSON_NAME][GEOGRAPHIC_DATA] 29.43064 ,…" at bounding box center [784, 280] width 1568 height 415
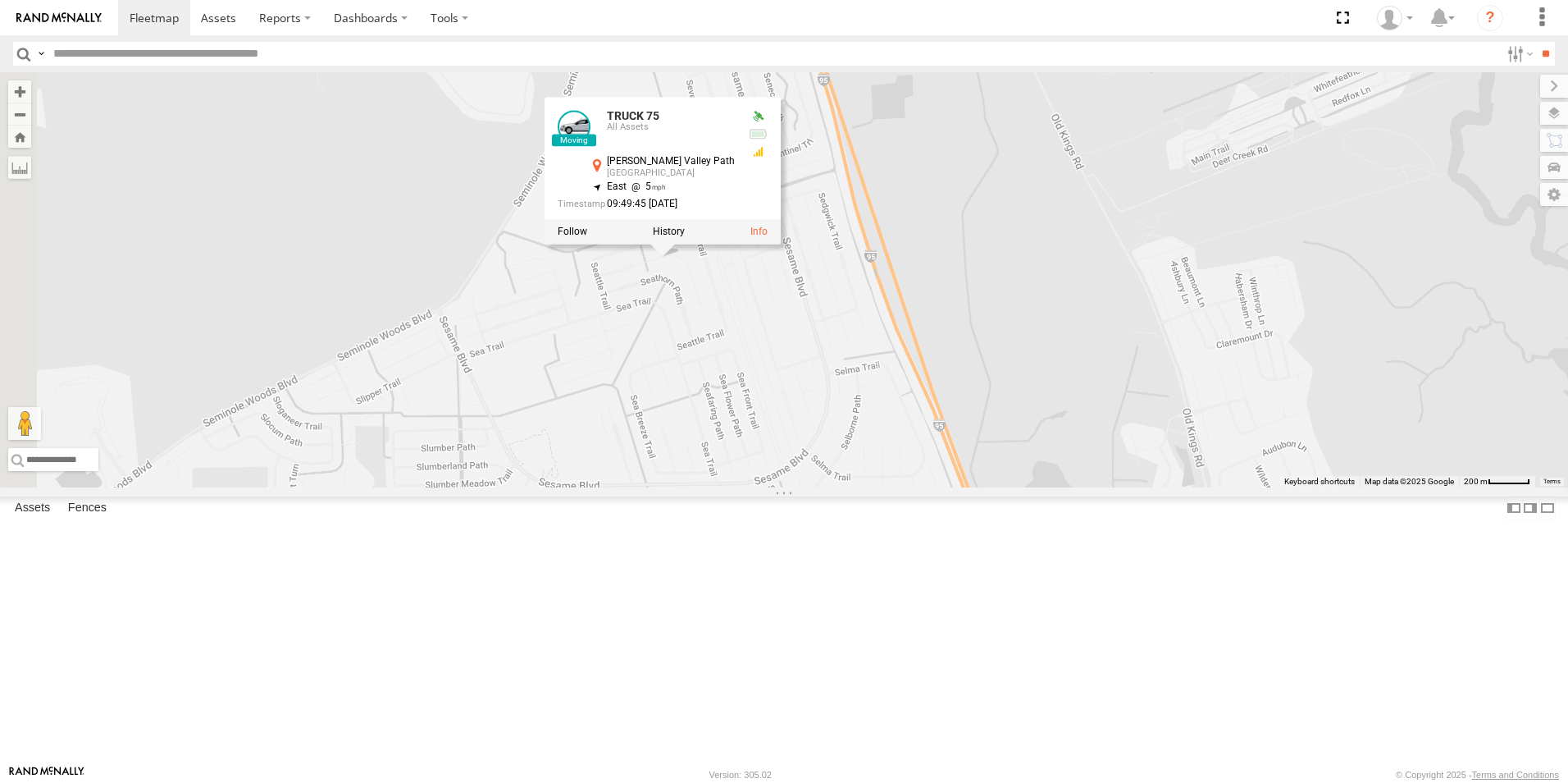
drag, startPoint x: 772, startPoint y: 451, endPoint x: 1335, endPoint y: 451, distance: 563.0
click at [1335, 451] on div "Truck 50 TRUCK 75 TRUCK 75 All Assets [PERSON_NAME][GEOGRAPHIC_DATA] 29.43064 ,…" at bounding box center [784, 280] width 1568 height 415
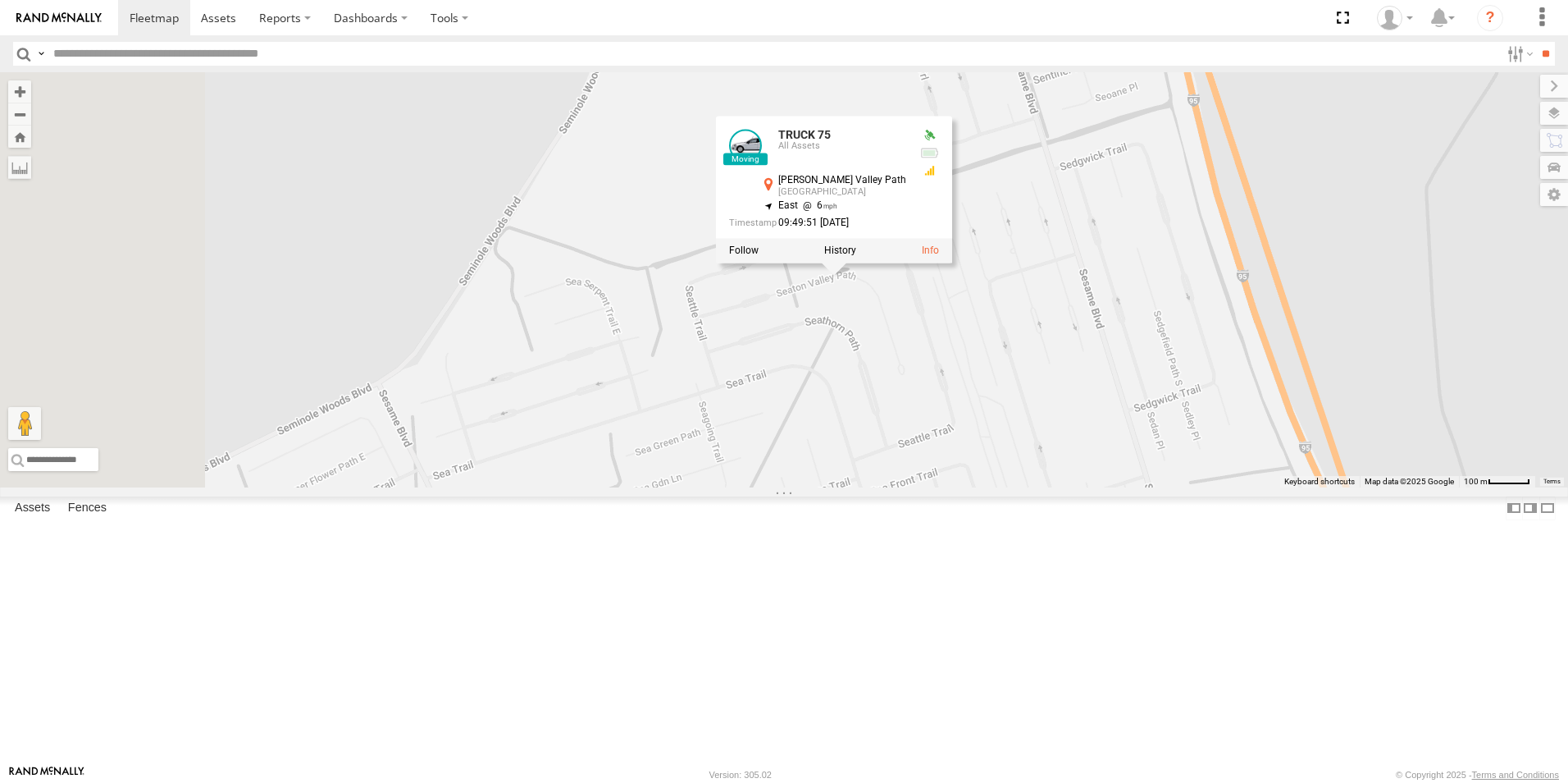
drag, startPoint x: 720, startPoint y: 490, endPoint x: 1363, endPoint y: 570, distance: 648.0
click at [1363, 488] on div "Truck 50 TRUCK 75 TRUCK 75 All Assets [PERSON_NAME][GEOGRAPHIC_DATA] 29.43069 ,…" at bounding box center [784, 280] width 1568 height 415
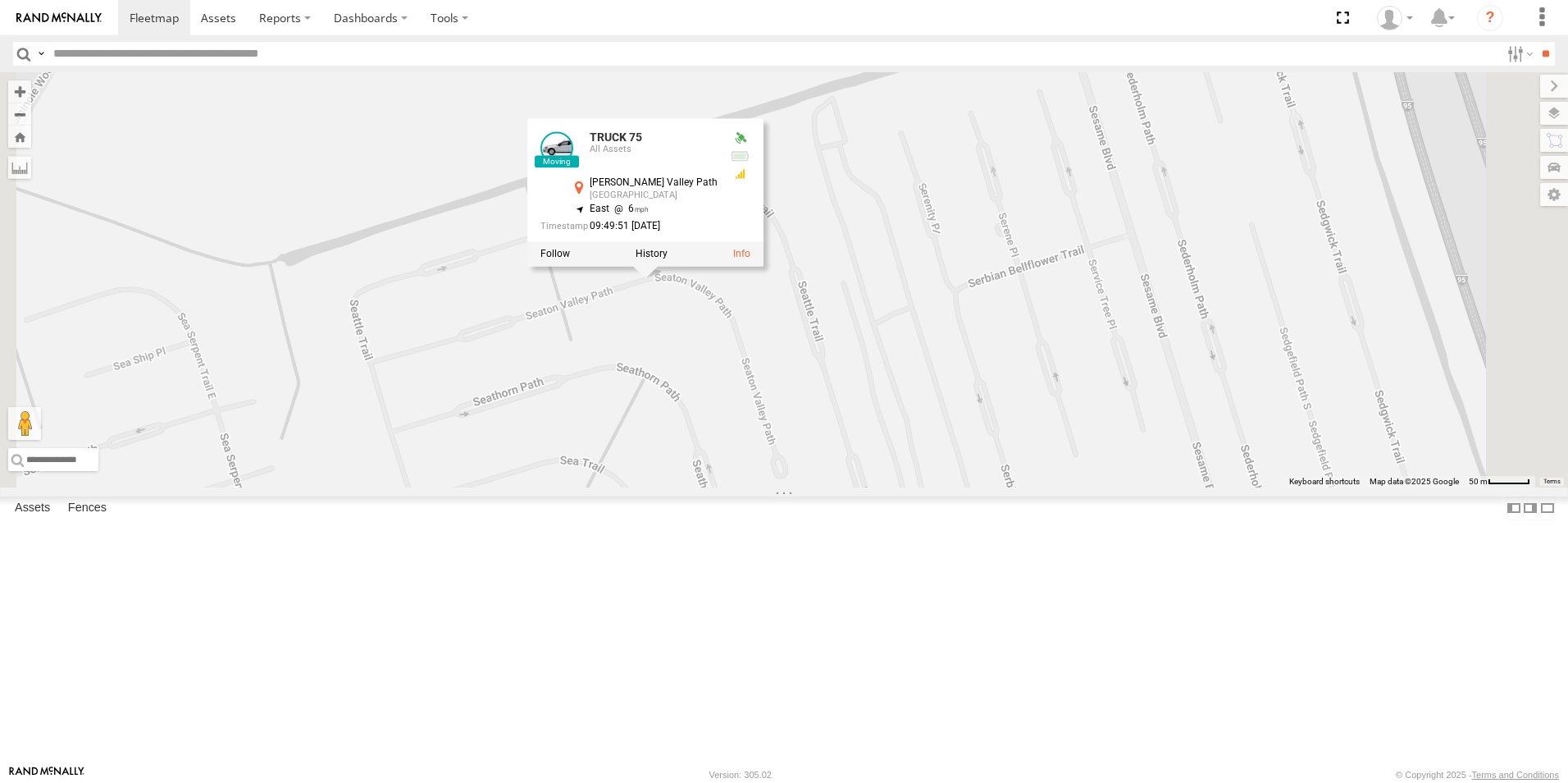
drag, startPoint x: 835, startPoint y: 384, endPoint x: 928, endPoint y: 499, distance: 147.9
click at [928, 488] on div "Truck 50 TRUCK 75 TRUCK 75 All Assets [PERSON_NAME][GEOGRAPHIC_DATA] 29.43069 ,…" at bounding box center [784, 280] width 1568 height 415
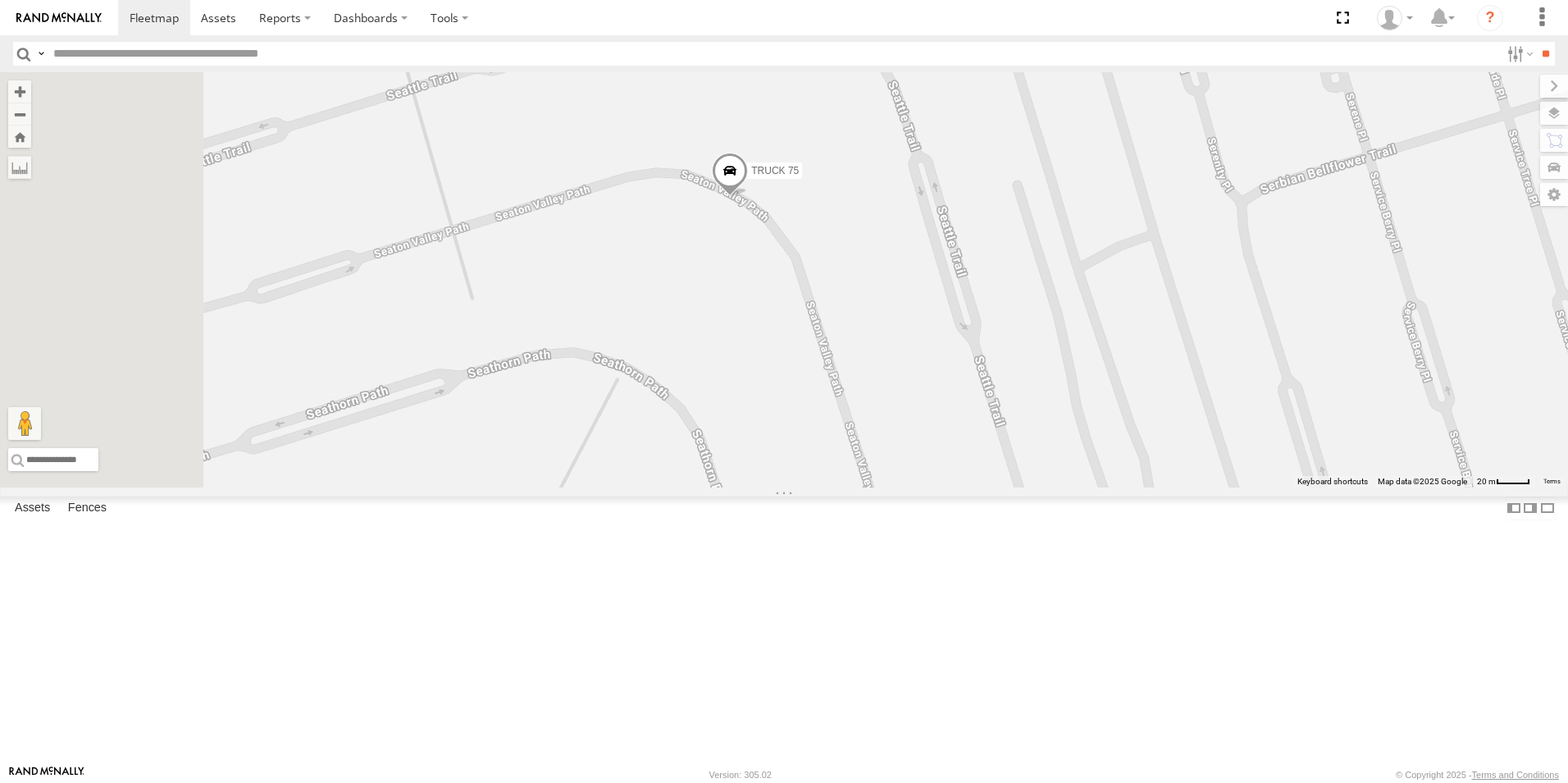
drag, startPoint x: 824, startPoint y: 475, endPoint x: 1006, endPoint y: 383, distance: 203.9
click at [1006, 383] on div "TRUCK 75" at bounding box center [784, 280] width 1568 height 415
click at [748, 198] on span at bounding box center [730, 176] width 36 height 44
click at [955, 452] on div "TRUCK 75 TRUCK 75 All Assets [PERSON_NAME][GEOGRAPHIC_DATA] 29.43057 , -81.1772…" at bounding box center [784, 280] width 1568 height 415
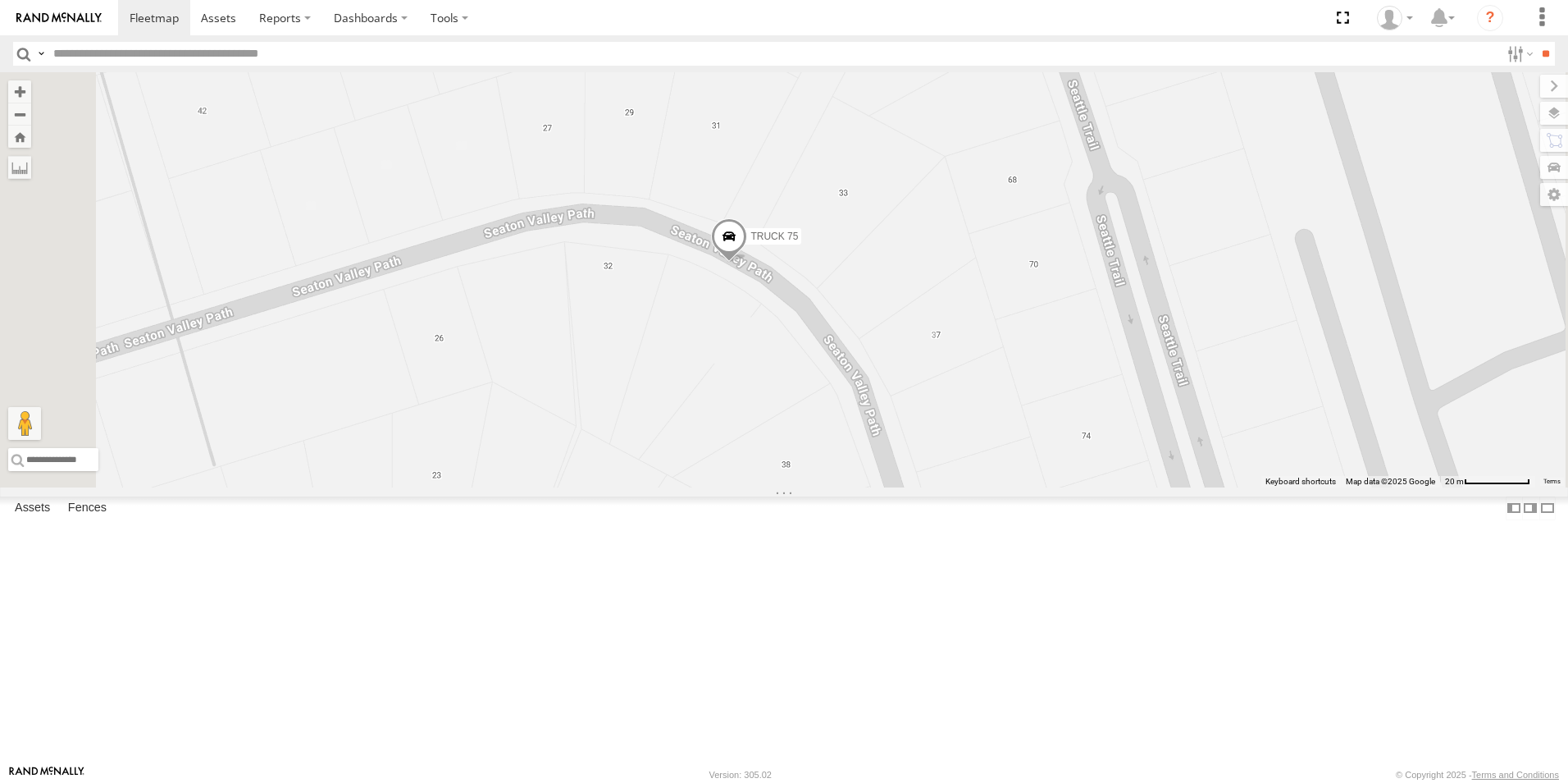
drag, startPoint x: 951, startPoint y: 369, endPoint x: 971, endPoint y: 549, distance: 181.1
click at [971, 488] on div "TRUCK 75" at bounding box center [784, 280] width 1568 height 415
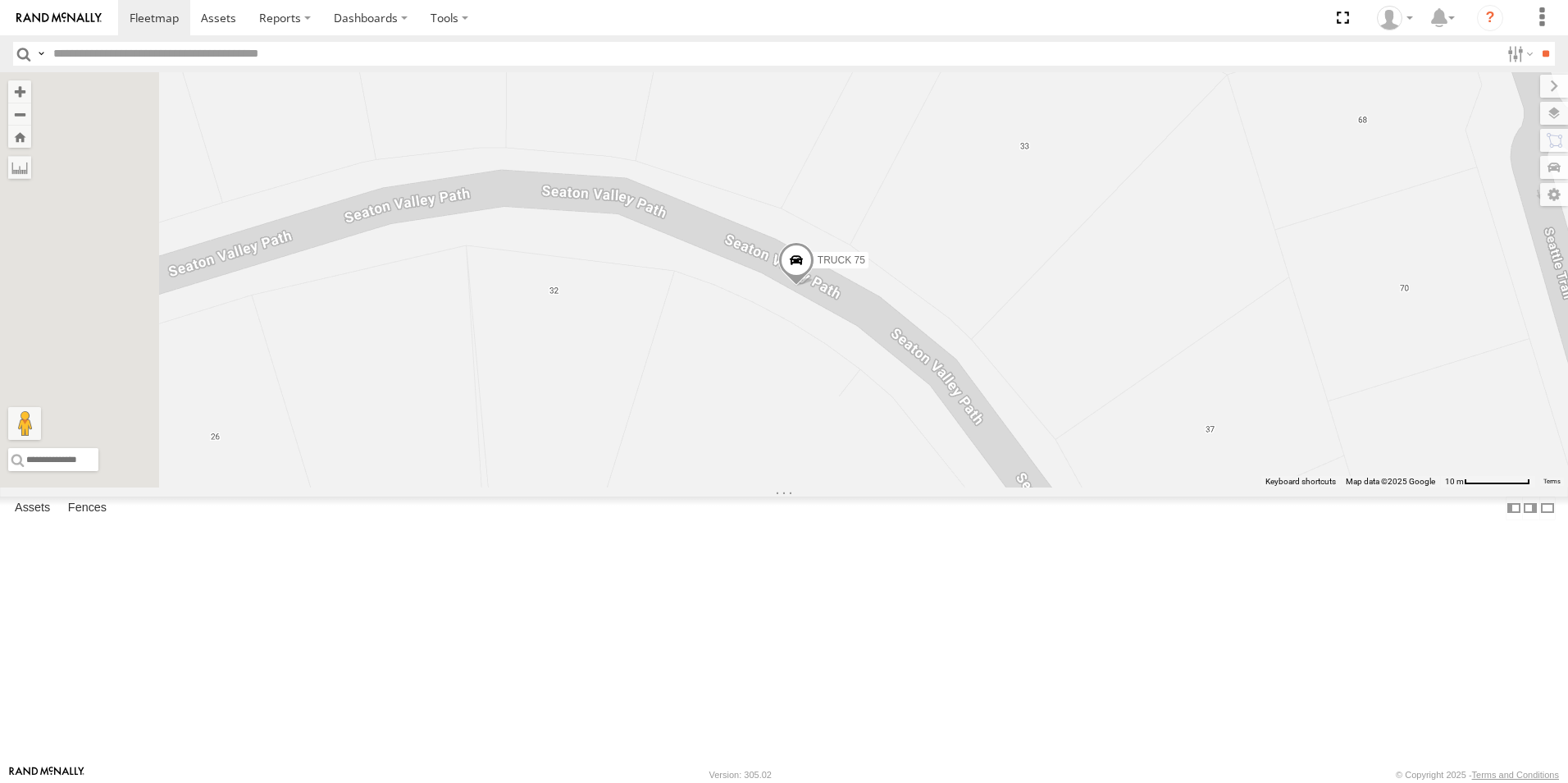
drag, startPoint x: 925, startPoint y: 380, endPoint x: 1029, endPoint y: 548, distance: 197.6
click at [1029, 488] on div "TRUCK 75" at bounding box center [784, 280] width 1568 height 415
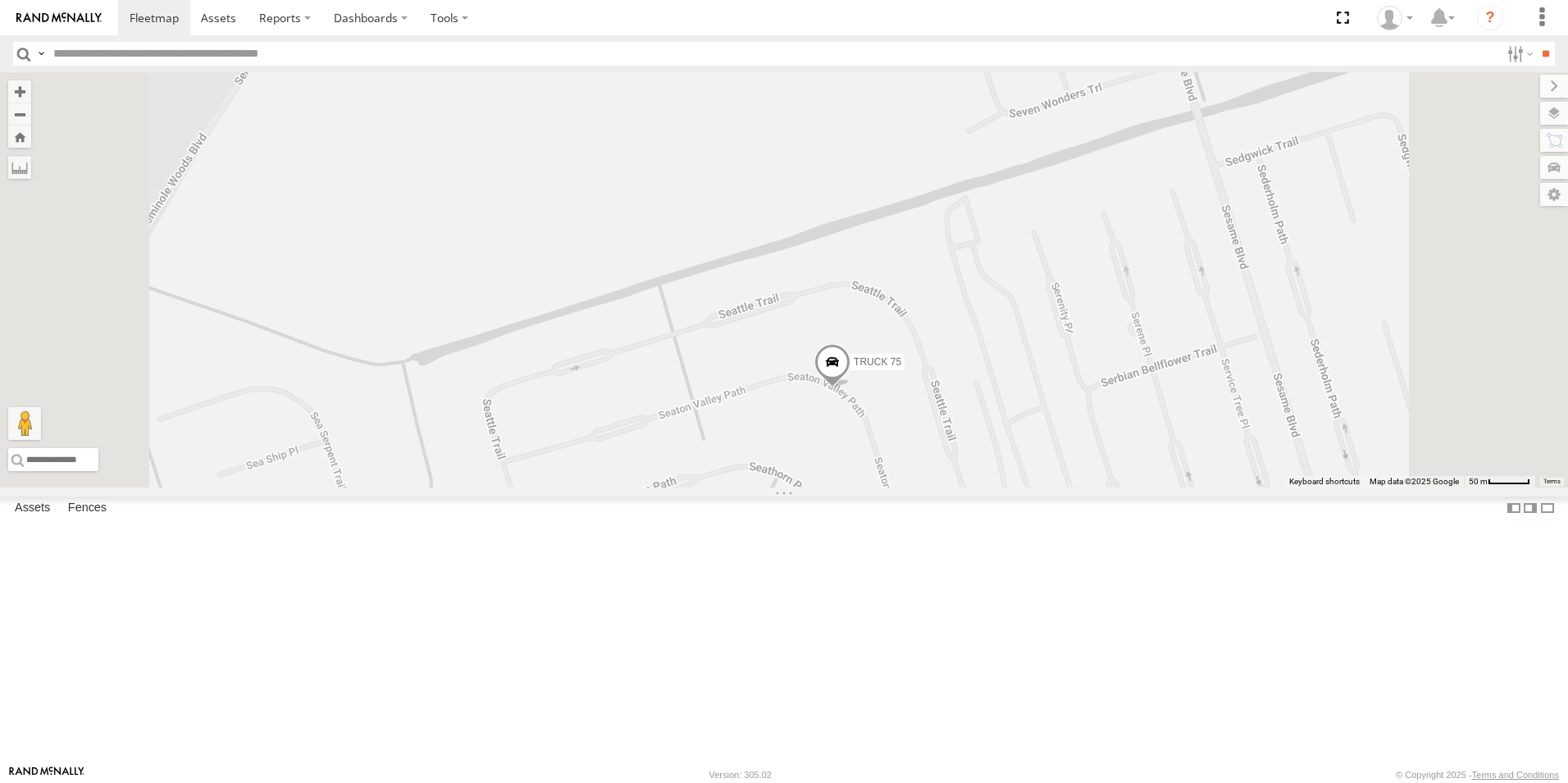
click at [850, 388] on span at bounding box center [832, 366] width 36 height 44
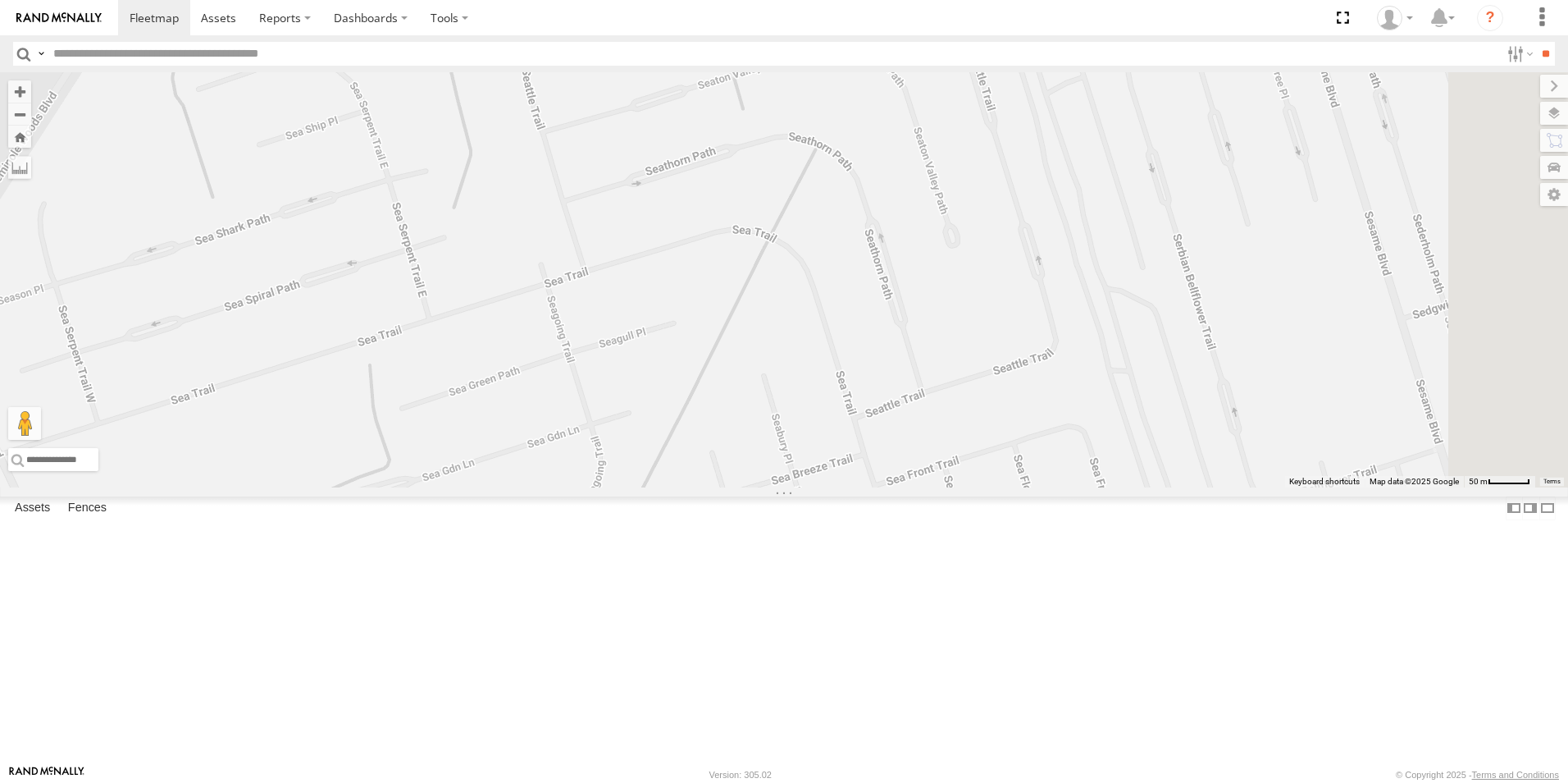
drag, startPoint x: 1099, startPoint y: 610, endPoint x: 1138, endPoint y: 279, distance: 333.3
click at [1138, 279] on div "TRUCK 75 TRUCK 75 All Assets [PERSON_NAME][GEOGRAPHIC_DATA] 29.43057 , -81.1772…" at bounding box center [784, 280] width 1568 height 415
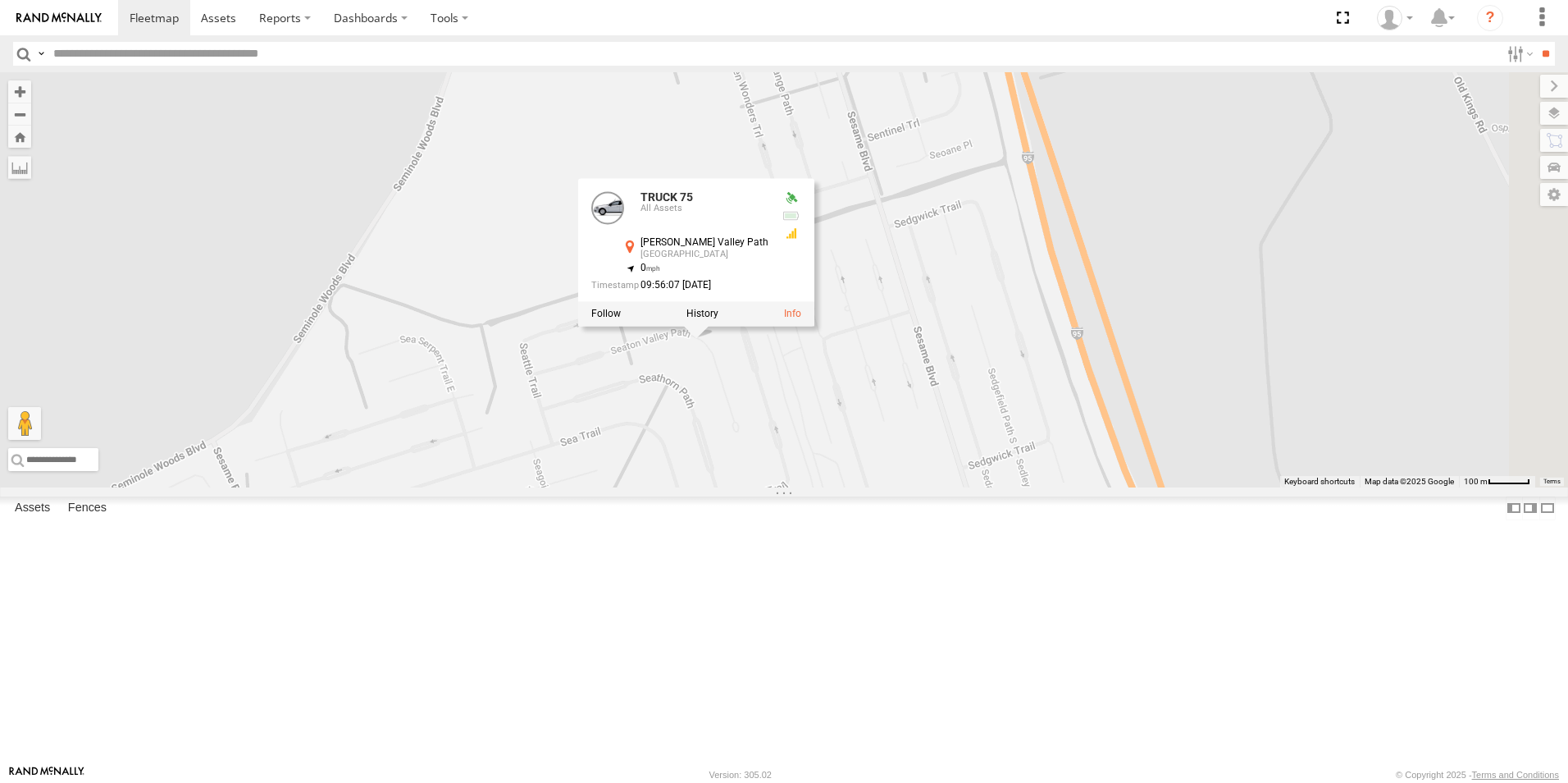
drag, startPoint x: 984, startPoint y: 329, endPoint x: 778, endPoint y: 559, distance: 308.8
click at [778, 488] on div "TRUCK 75 TRUCK 75 All Assets [PERSON_NAME][GEOGRAPHIC_DATA] 29.43057 , -81.1772…" at bounding box center [784, 280] width 1568 height 415
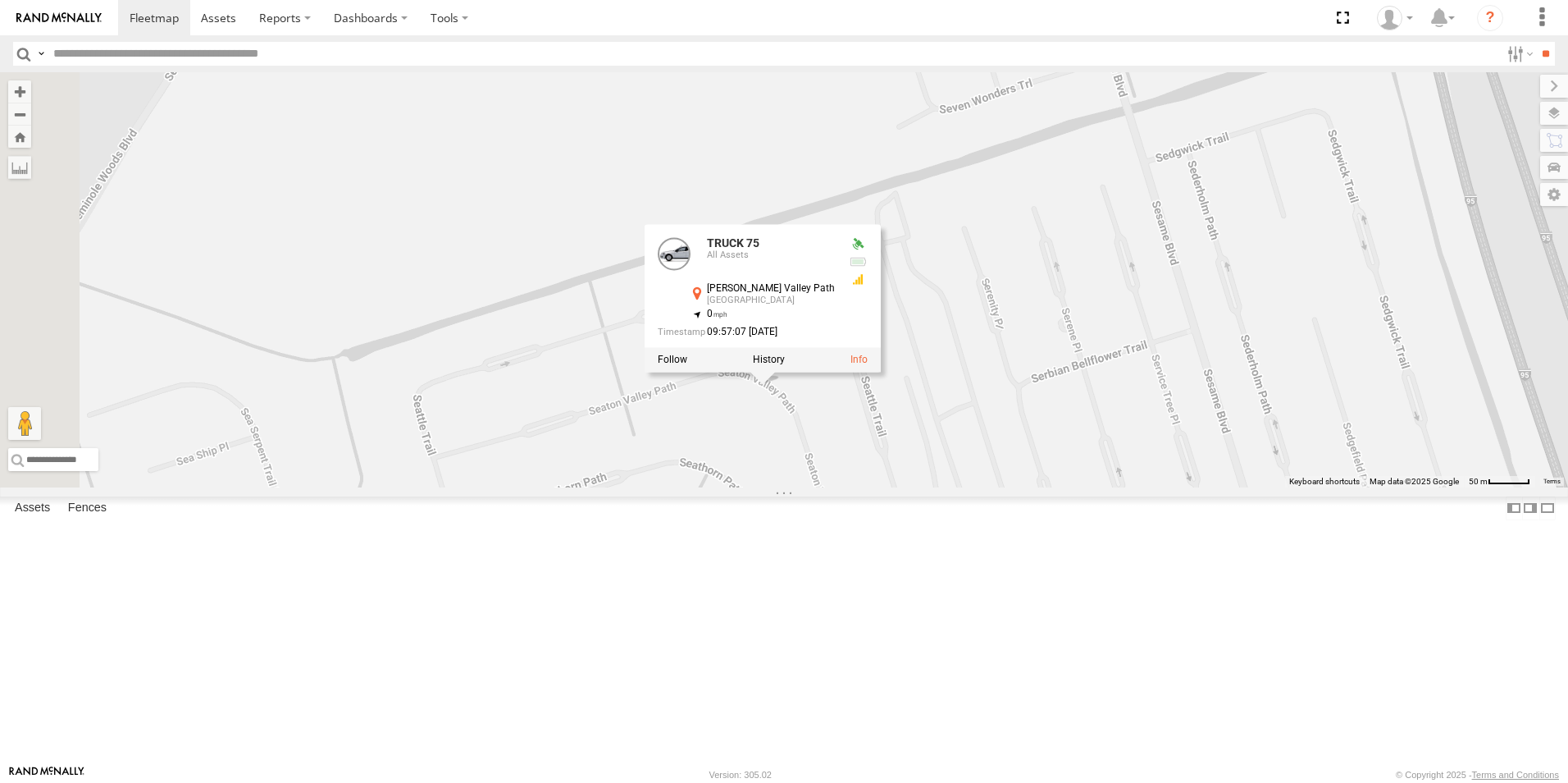
drag, startPoint x: 565, startPoint y: 333, endPoint x: 1023, endPoint y: 627, distance: 544.2
click at [1023, 488] on div "TRUCK 75 TRUCK 75 All Assets [PERSON_NAME][GEOGRAPHIC_DATA] 29.43057 , -81.1772…" at bounding box center [784, 280] width 1568 height 415
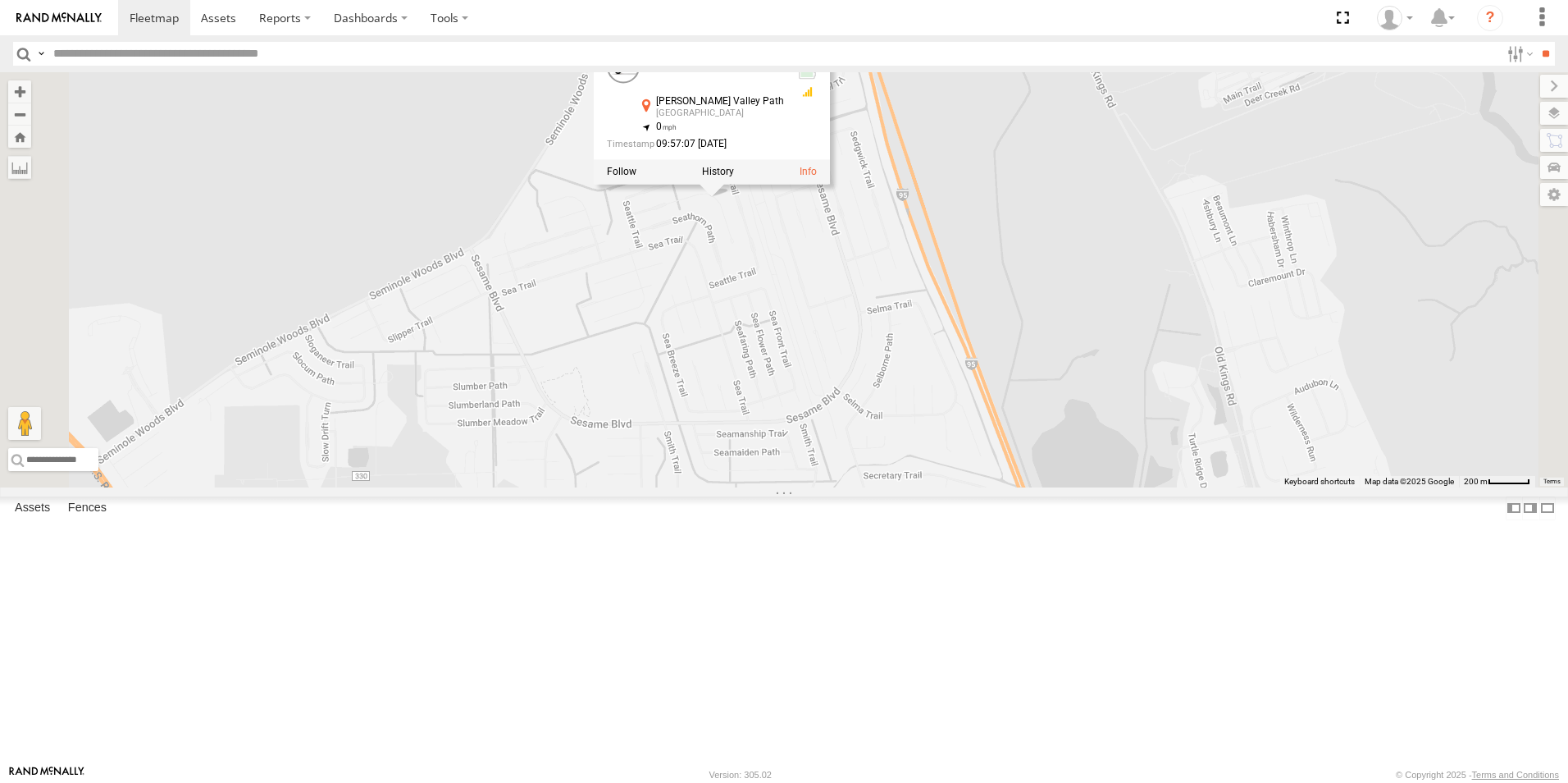
drag, startPoint x: 1191, startPoint y: 617, endPoint x: 1094, endPoint y: 347, distance: 286.9
click at [1094, 347] on div "TRUCK 75 TRUCK 75 All Assets [PERSON_NAME][GEOGRAPHIC_DATA] 29.43057 , -81.1772…" at bounding box center [784, 280] width 1568 height 415
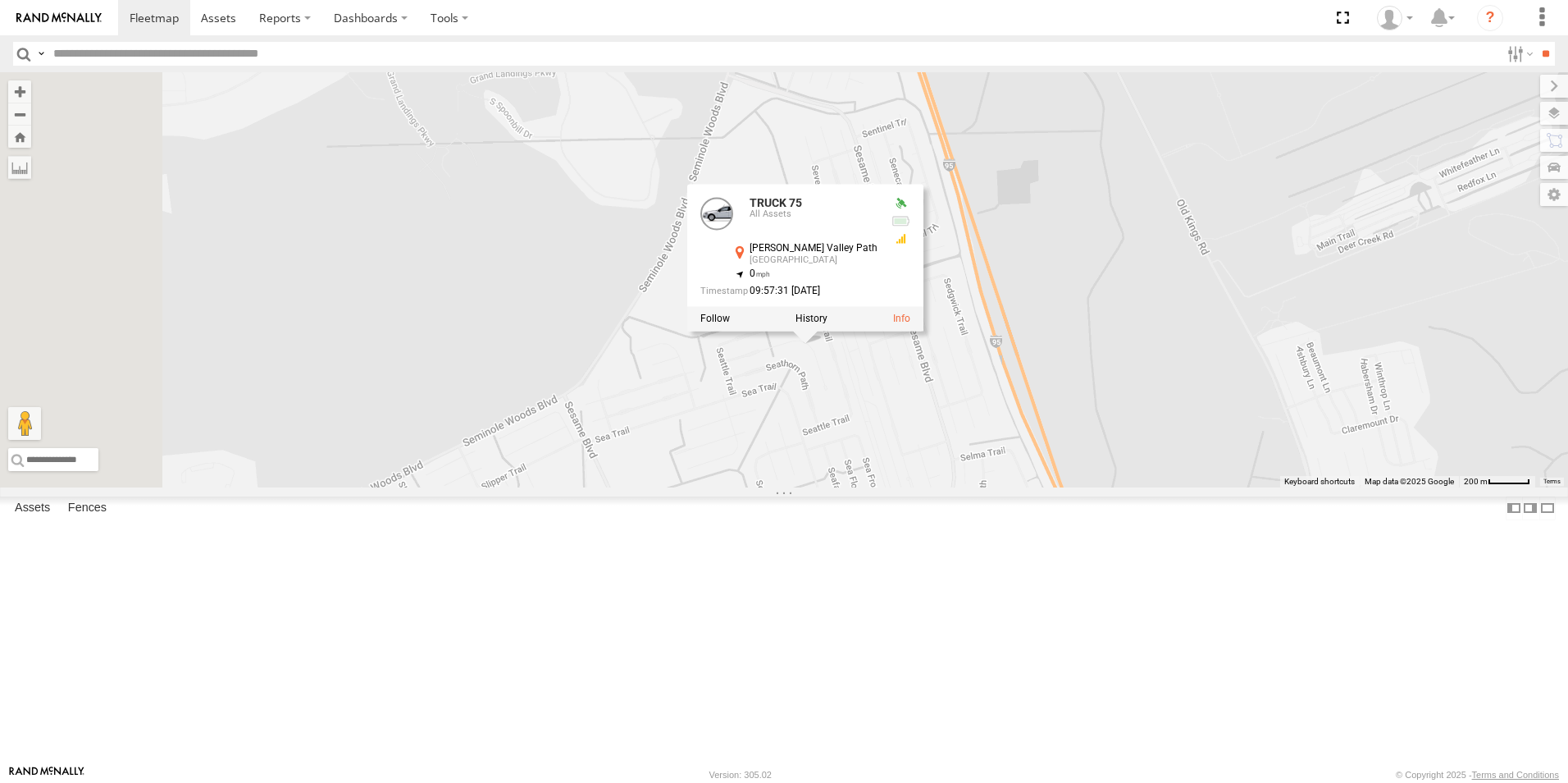
drag, startPoint x: 943, startPoint y: 544, endPoint x: 1037, endPoint y: 697, distance: 179.6
click at [1037, 488] on div "TRUCK 75 TRUCK 75 All Assets [PERSON_NAME][GEOGRAPHIC_DATA] 29.43057 , -81.1772…" at bounding box center [784, 280] width 1568 height 415
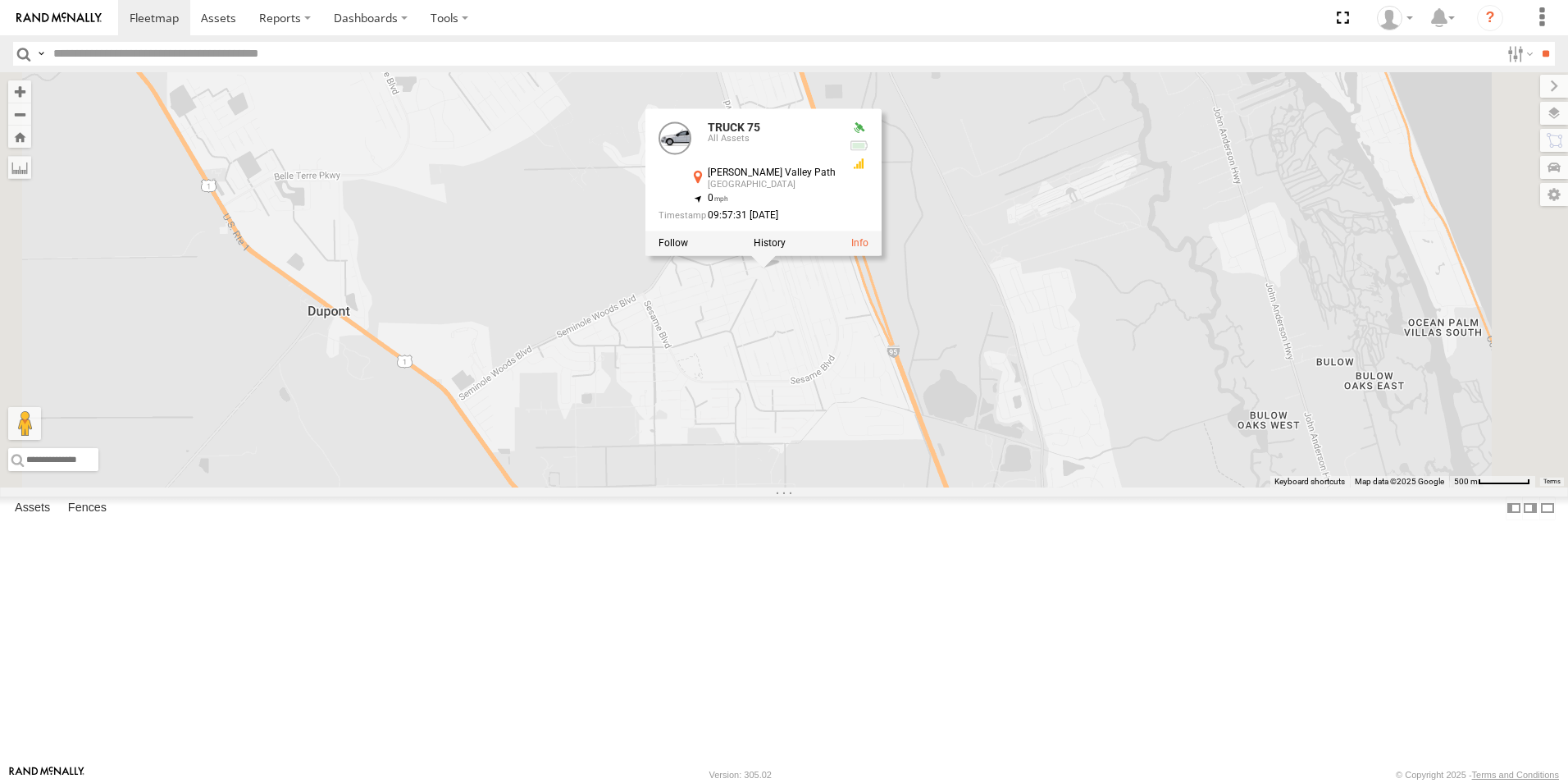
drag, startPoint x: 1040, startPoint y: 645, endPoint x: 983, endPoint y: 487, distance: 168.0
click at [983, 487] on div "TRUCK 75 TRUCK 75 All Assets [PERSON_NAME][GEOGRAPHIC_DATA] 29.43057 , -81.1772…" at bounding box center [784, 280] width 1568 height 415
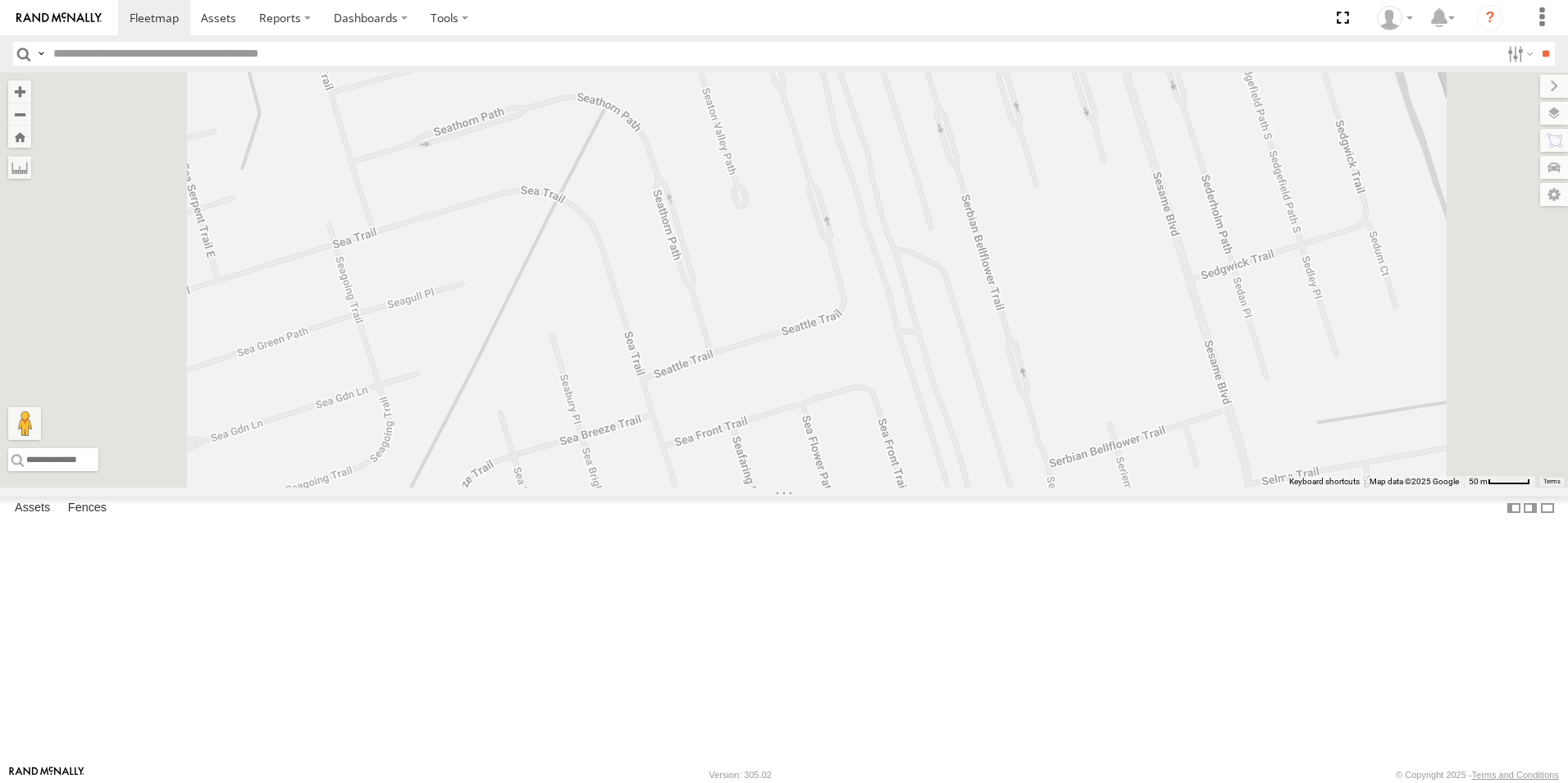
drag, startPoint x: 977, startPoint y: 349, endPoint x: 977, endPoint y: 664, distance: 315.0
click at [977, 488] on div "TRUCK 75 TRUCK 75 All Assets [PERSON_NAME][GEOGRAPHIC_DATA] 29.43057 , -81.1772…" at bounding box center [784, 280] width 1568 height 415
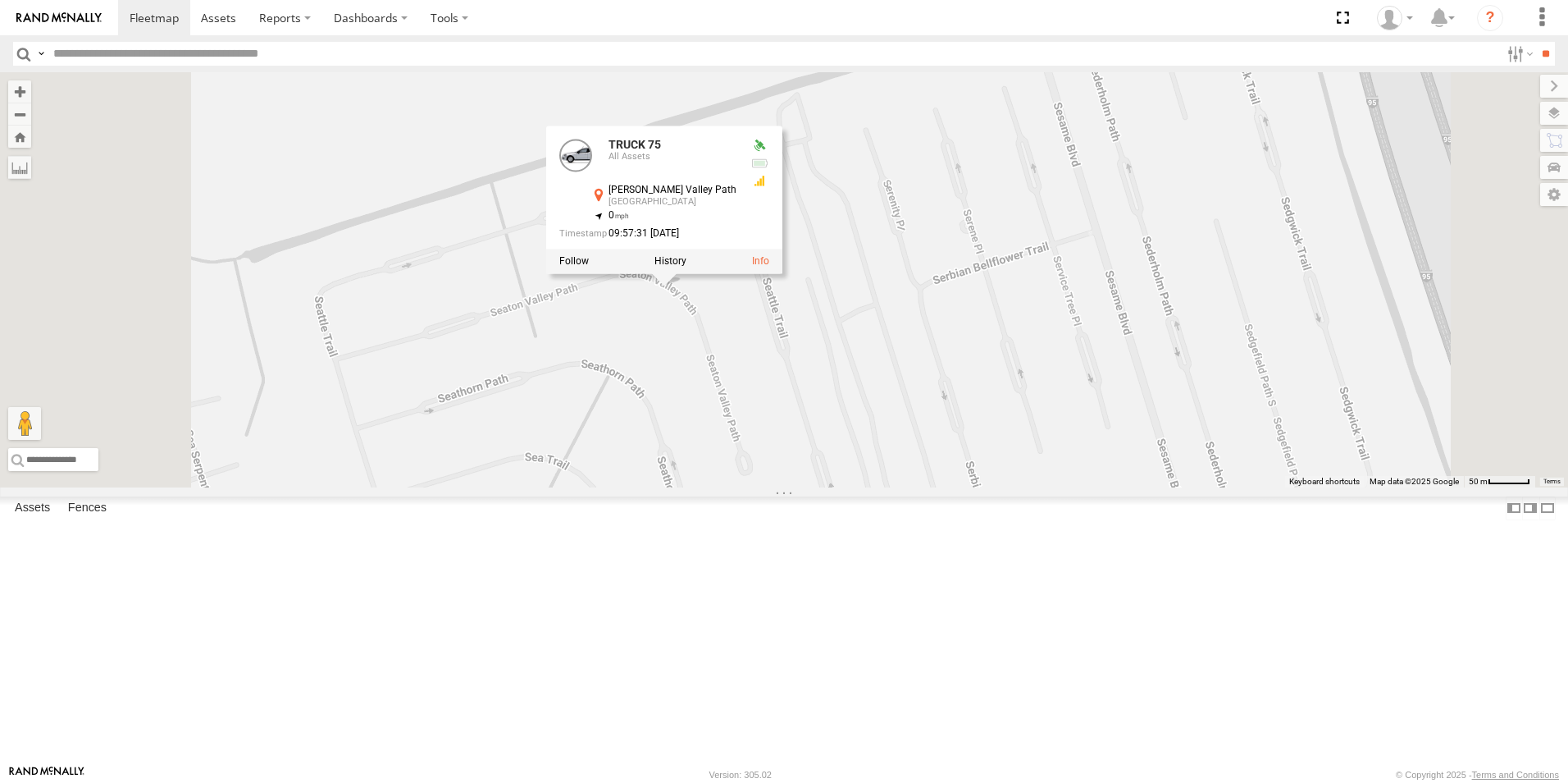
drag, startPoint x: 1039, startPoint y: 297, endPoint x: 1123, endPoint y: 643, distance: 356.1
click at [1123, 488] on div "TRUCK 75 TRUCK 75 All Assets [PERSON_NAME][GEOGRAPHIC_DATA] 29.43057 , -81.1772…" at bounding box center [784, 280] width 1568 height 415
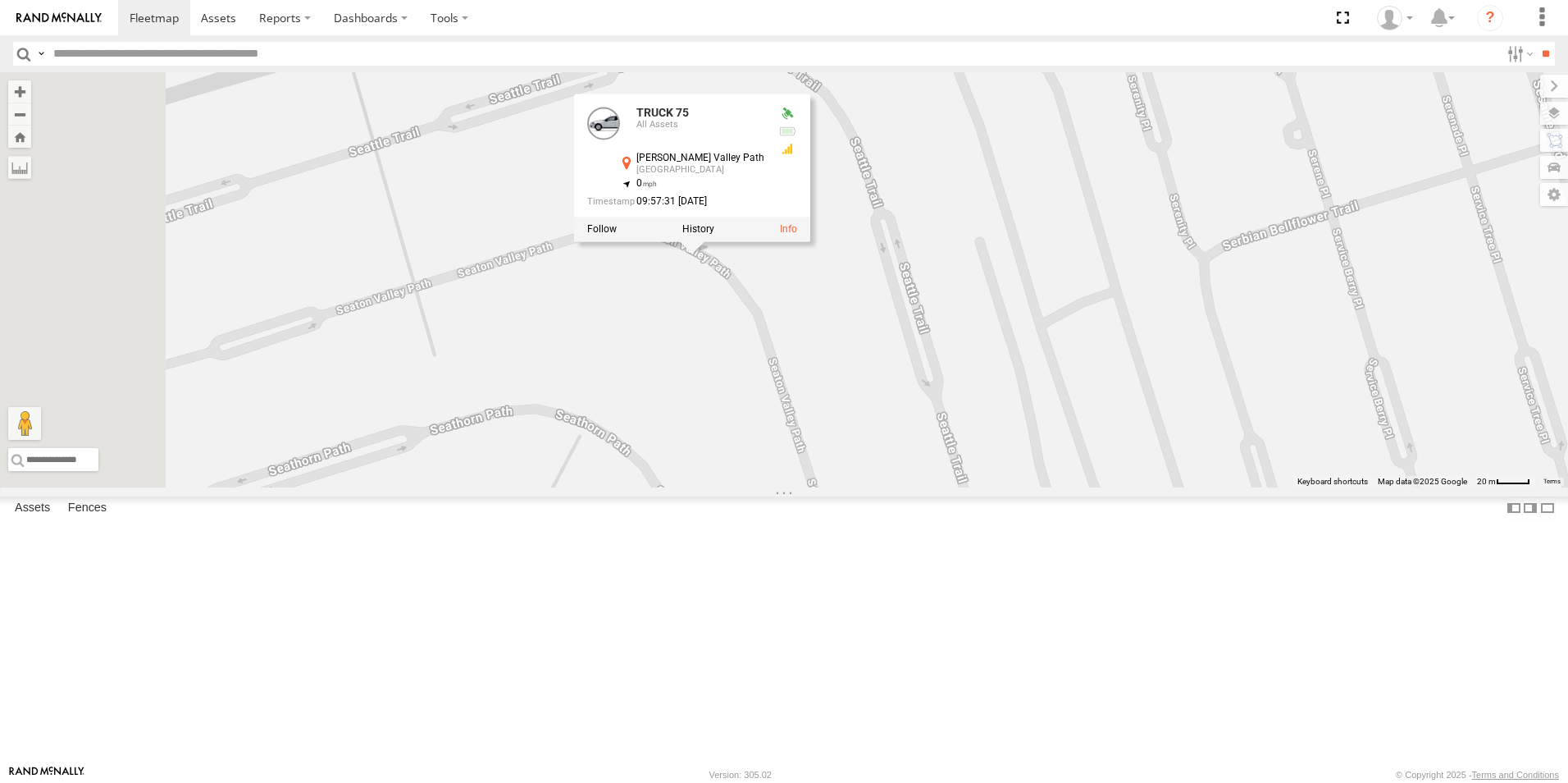
drag, startPoint x: 1021, startPoint y: 559, endPoint x: 1307, endPoint y: 742, distance: 339.5
click at [1307, 488] on div "TRUCK 75 TRUCK 75 All Assets [PERSON_NAME][GEOGRAPHIC_DATA] 29.43057 , -81.1772…" at bounding box center [784, 280] width 1568 height 415
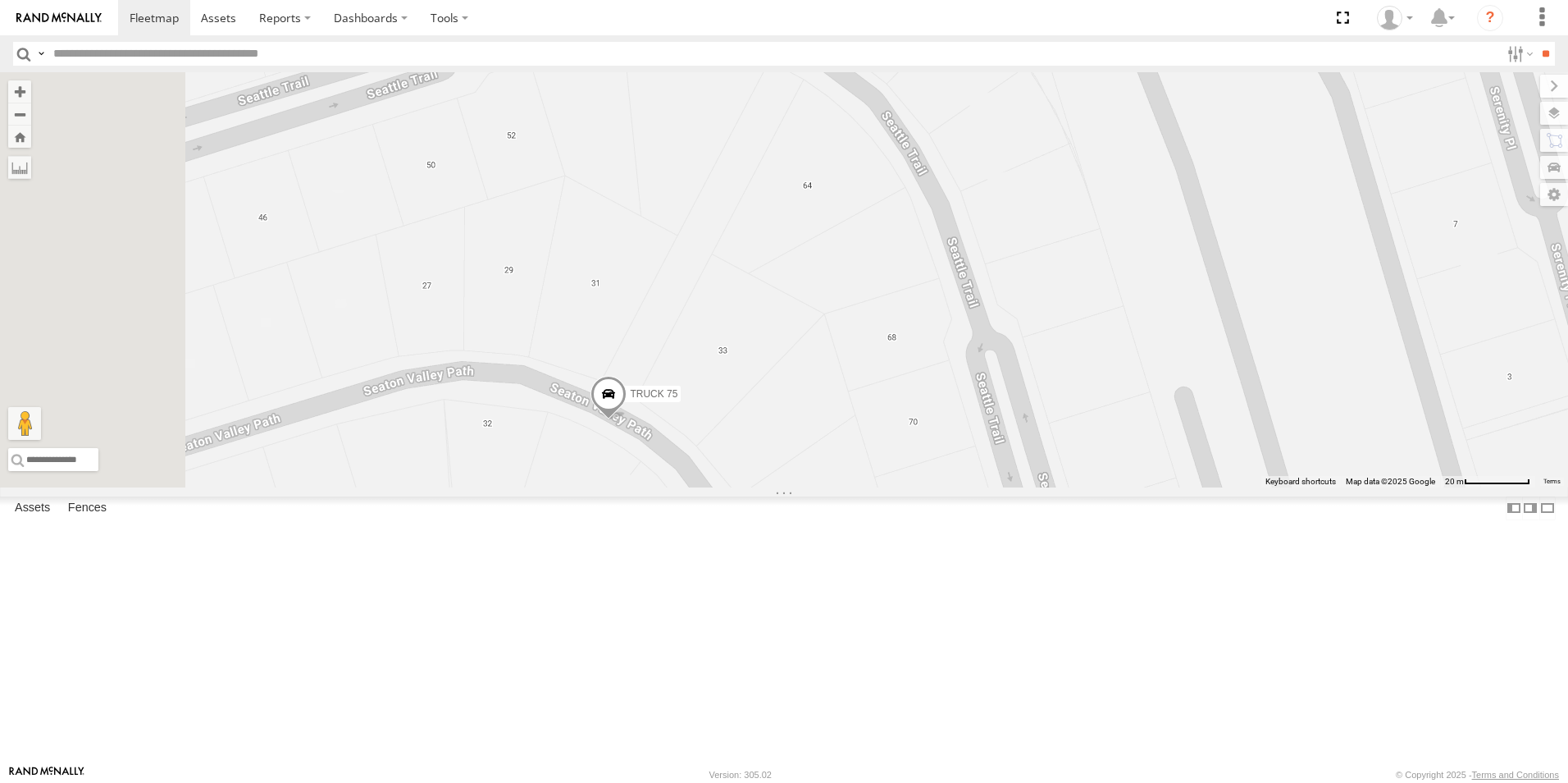
drag, startPoint x: 853, startPoint y: 381, endPoint x: 1005, endPoint y: 719, distance: 370.6
click at [1005, 488] on div "TRUCK 75" at bounding box center [784, 280] width 1568 height 415
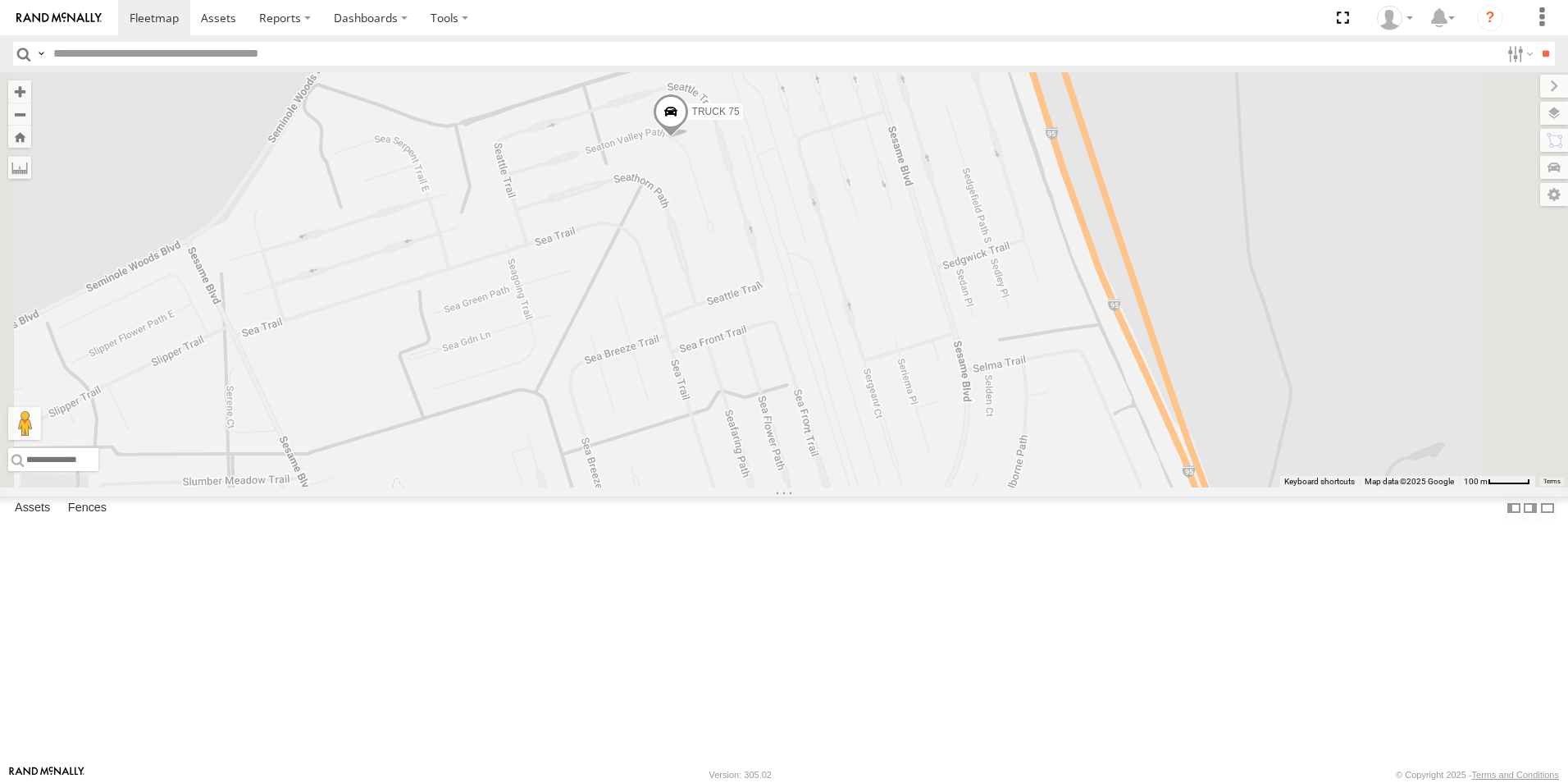
drag, startPoint x: 1077, startPoint y: 625, endPoint x: 958, endPoint y: 370, distance: 281.4
click at [958, 370] on div "TRUCK 75" at bounding box center [784, 280] width 1568 height 415
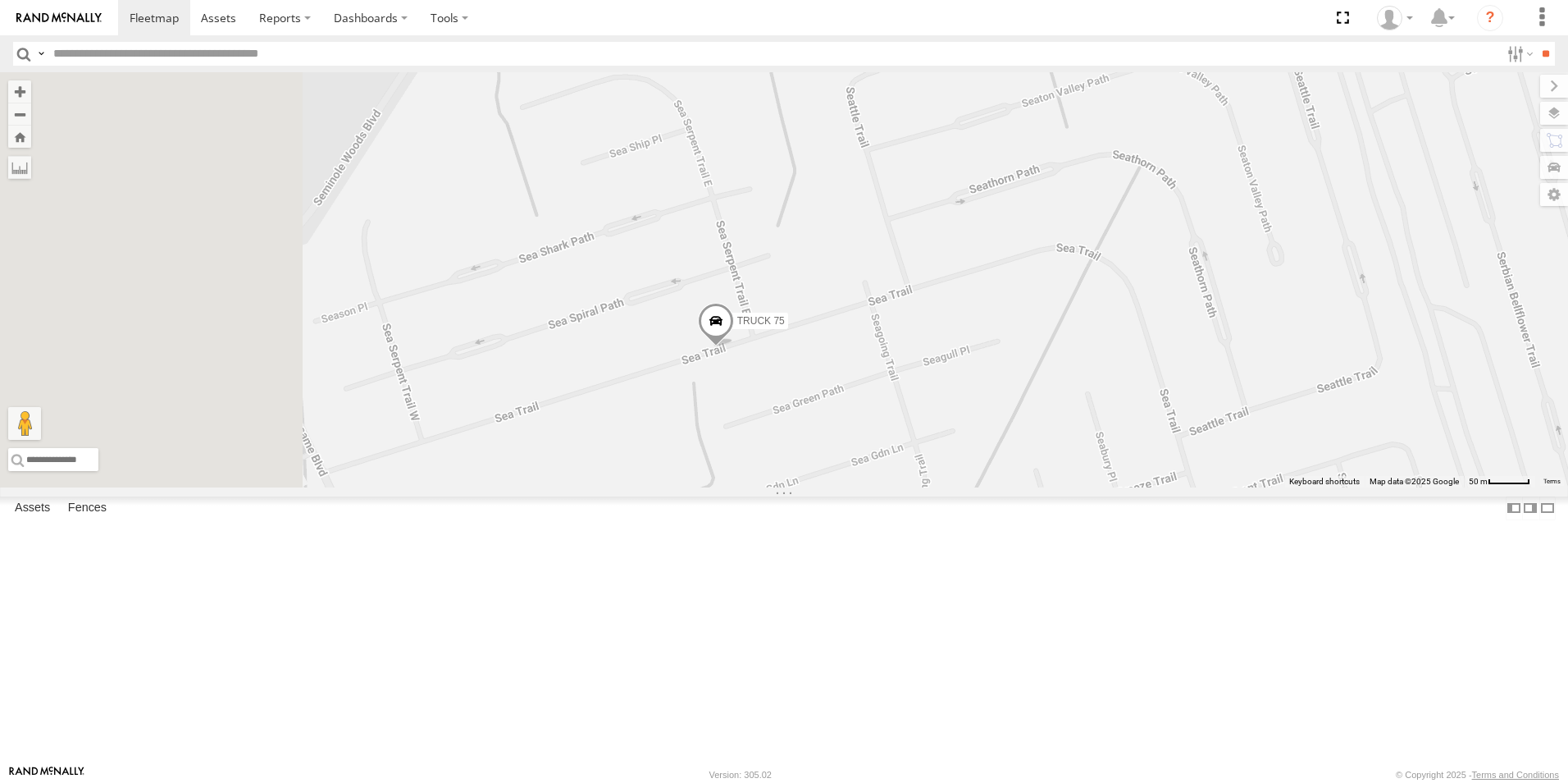
drag, startPoint x: 763, startPoint y: 378, endPoint x: 1430, endPoint y: 463, distance: 672.4
click at [1430, 463] on div "TRUCK 75" at bounding box center [784, 280] width 1568 height 415
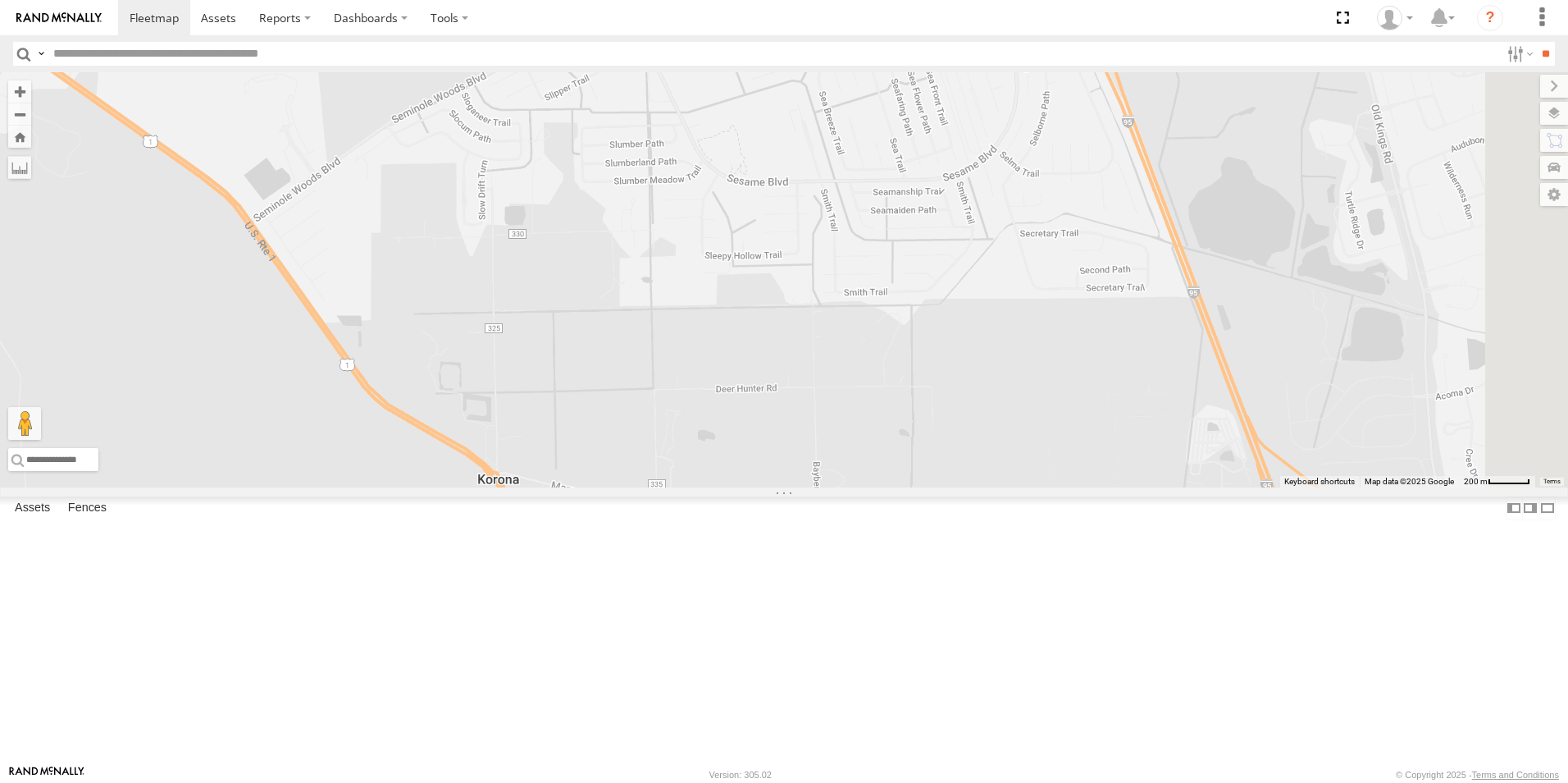
drag, startPoint x: 1285, startPoint y: 694, endPoint x: 924, endPoint y: 390, distance: 472.0
click at [924, 390] on div "TRUCK 75" at bounding box center [784, 280] width 1568 height 415
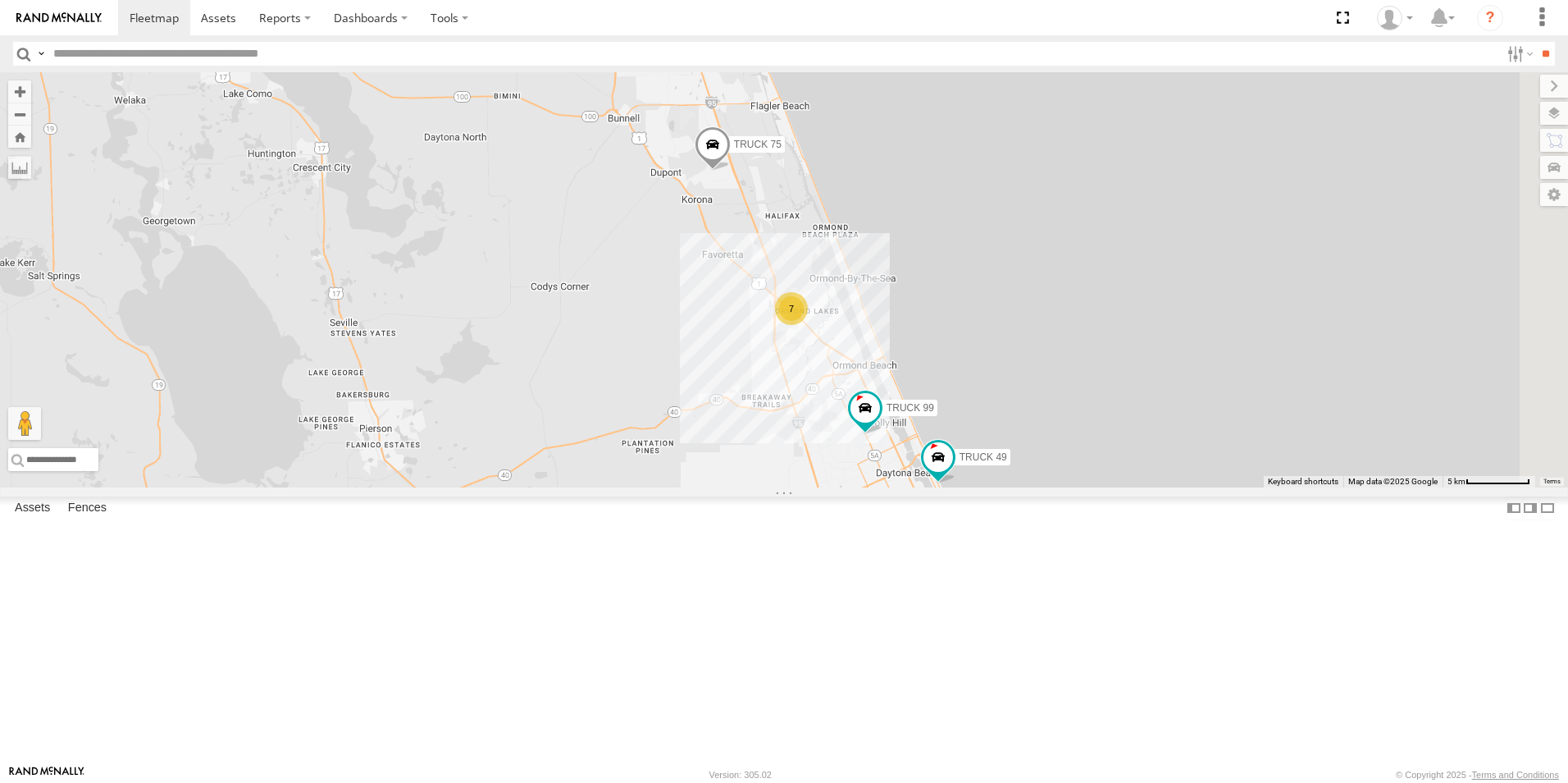
drag, startPoint x: 1333, startPoint y: 553, endPoint x: 1116, endPoint y: 507, distance: 221.8
click at [1116, 488] on div "TRUCK 75 7 TRUCK 49 TRUCK 99" at bounding box center [784, 280] width 1568 height 415
